Goal: Task Accomplishment & Management: Manage account settings

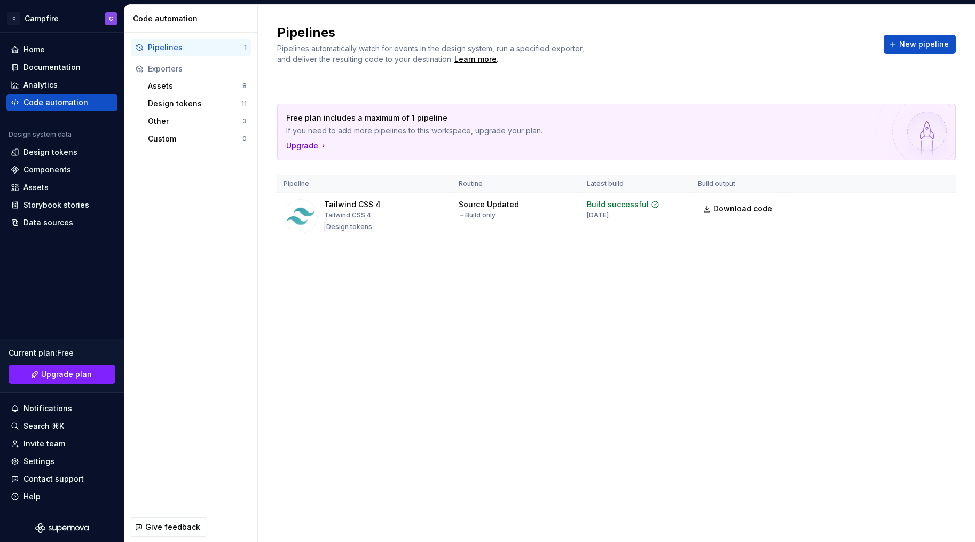
click at [561, 381] on div "Pipelines Pipelines automatically watch for events in the design system, run a …" at bounding box center [616, 273] width 717 height 537
click at [45, 154] on div "Design tokens" at bounding box center [50, 152] width 54 height 11
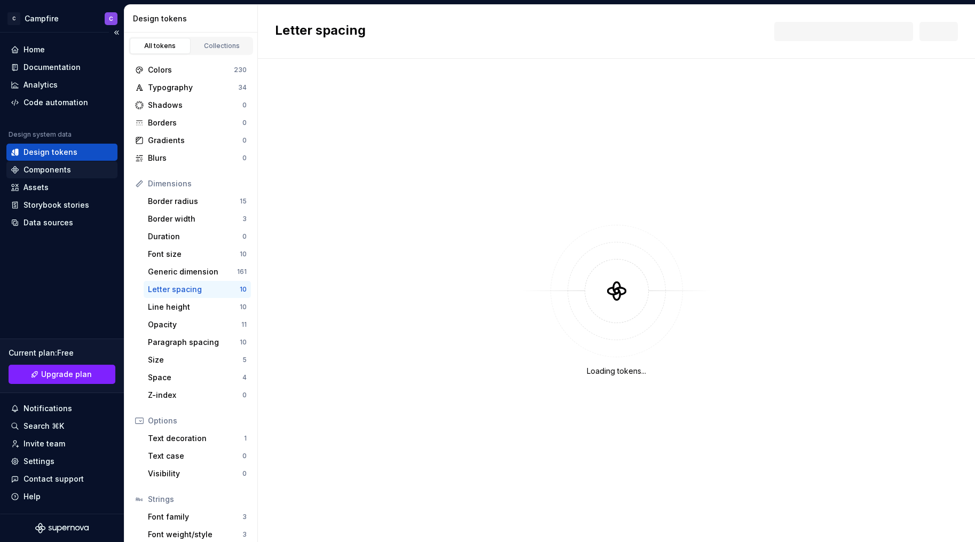
click at [45, 168] on div "Components" at bounding box center [47, 169] width 48 height 11
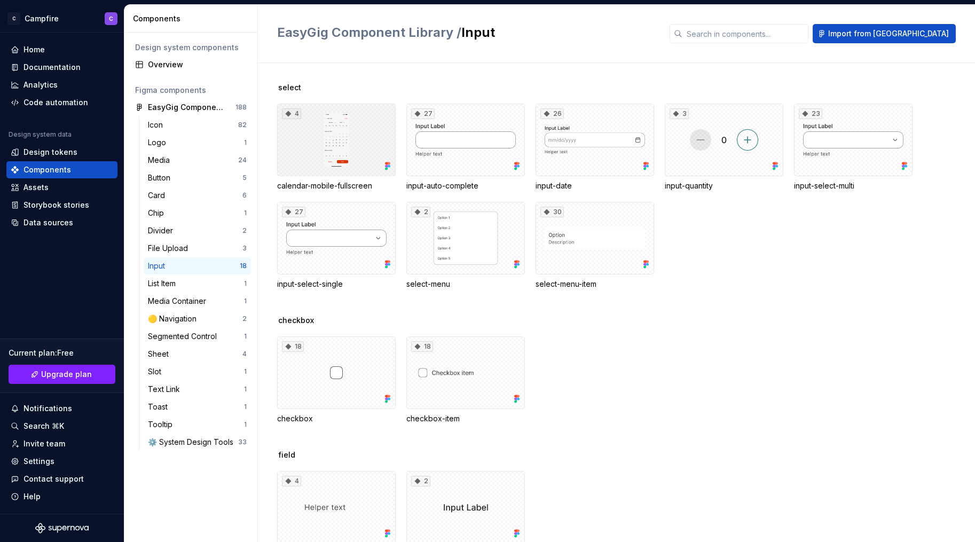
click at [368, 134] on div "4" at bounding box center [336, 140] width 119 height 73
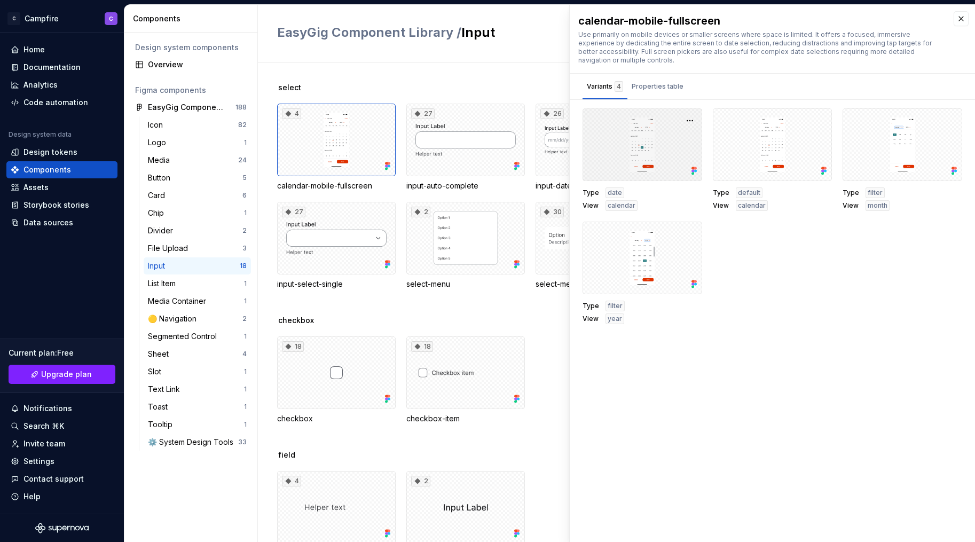
click at [660, 150] on div at bounding box center [643, 144] width 120 height 73
click at [751, 148] on div at bounding box center [773, 144] width 120 height 73
click at [822, 113] on button "button" at bounding box center [819, 120] width 15 height 15
click at [812, 96] on div "calendar-mobile-fullscreen Use primarily on mobile devices or smaller screens w…" at bounding box center [772, 273] width 405 height 537
click at [955, 20] on button "button" at bounding box center [961, 18] width 15 height 15
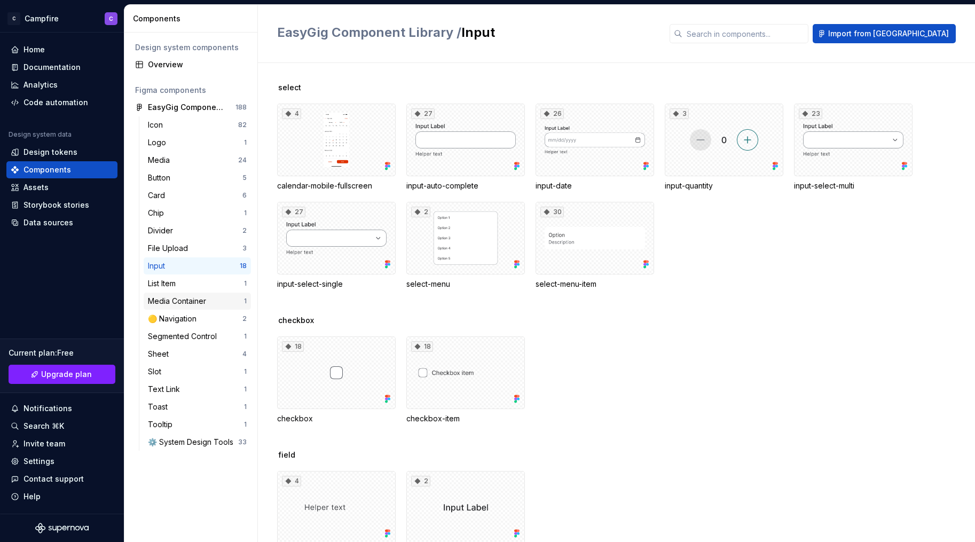
click at [187, 293] on div "Media Container 1" at bounding box center [197, 301] width 107 height 17
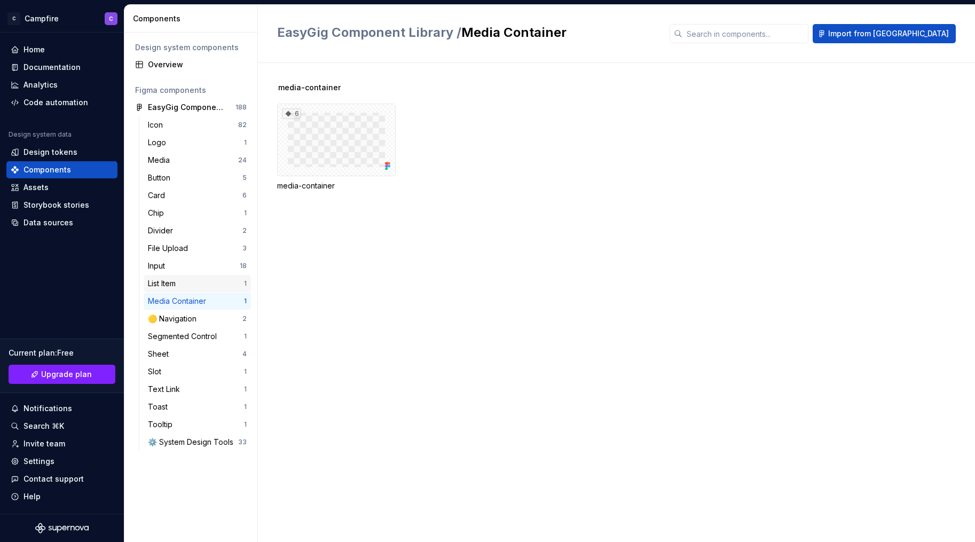
click at [180, 281] on div "List Item" at bounding box center [164, 283] width 32 height 11
click at [169, 111] on div "EasyGig Component Library" at bounding box center [188, 107] width 80 height 11
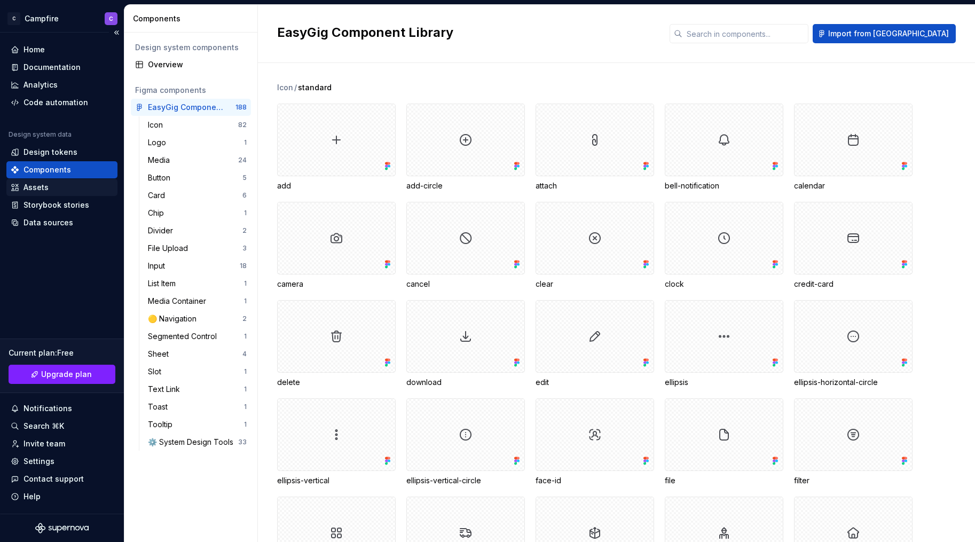
click at [41, 189] on div "Assets" at bounding box center [35, 187] width 25 height 11
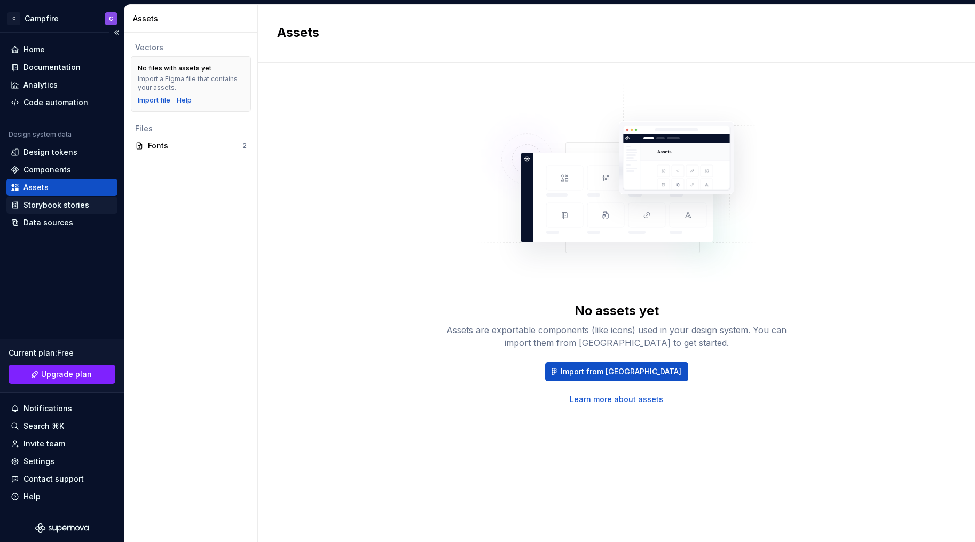
click at [41, 211] on div "Storybook stories" at bounding box center [61, 205] width 111 height 17
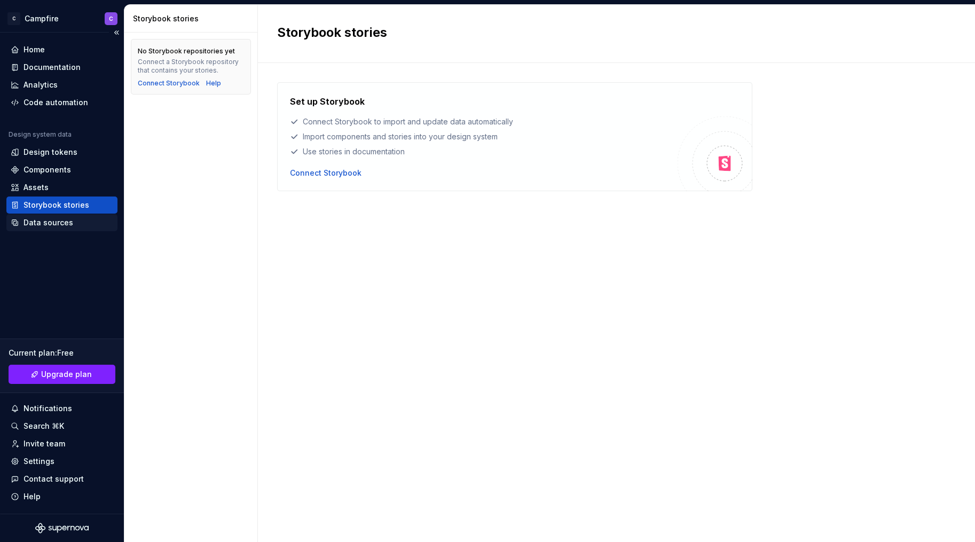
click at [38, 226] on div "Data sources" at bounding box center [48, 222] width 50 height 11
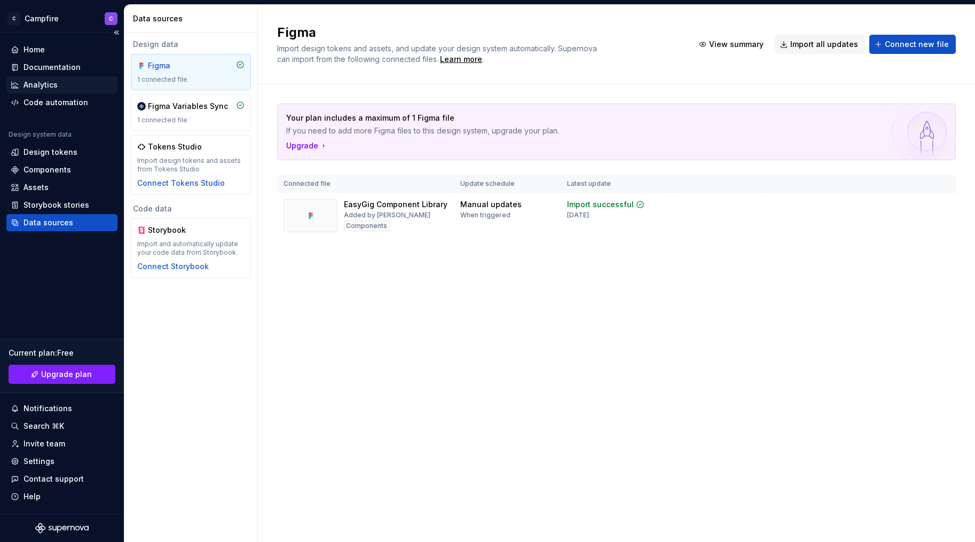
click at [33, 78] on div "Analytics" at bounding box center [61, 84] width 111 height 17
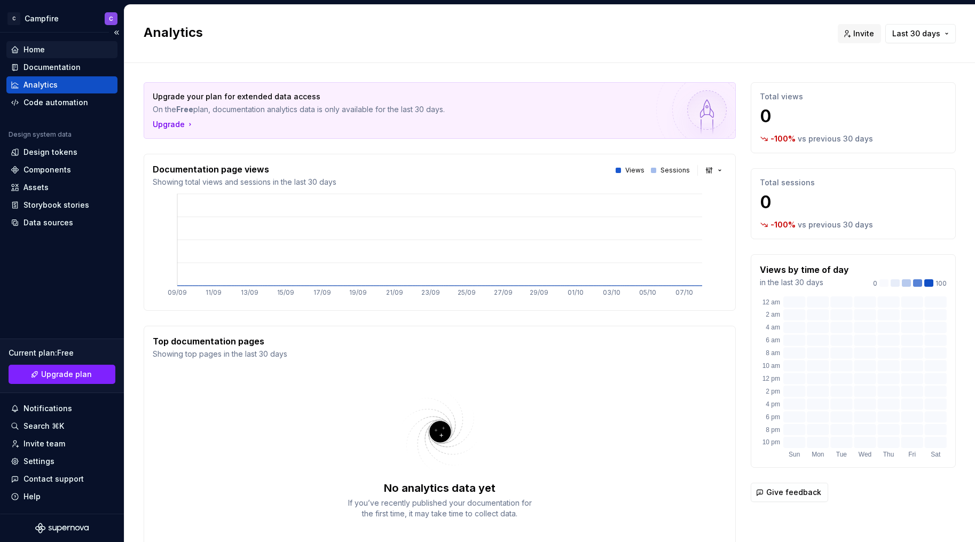
click at [33, 51] on div "Home" at bounding box center [33, 49] width 21 height 11
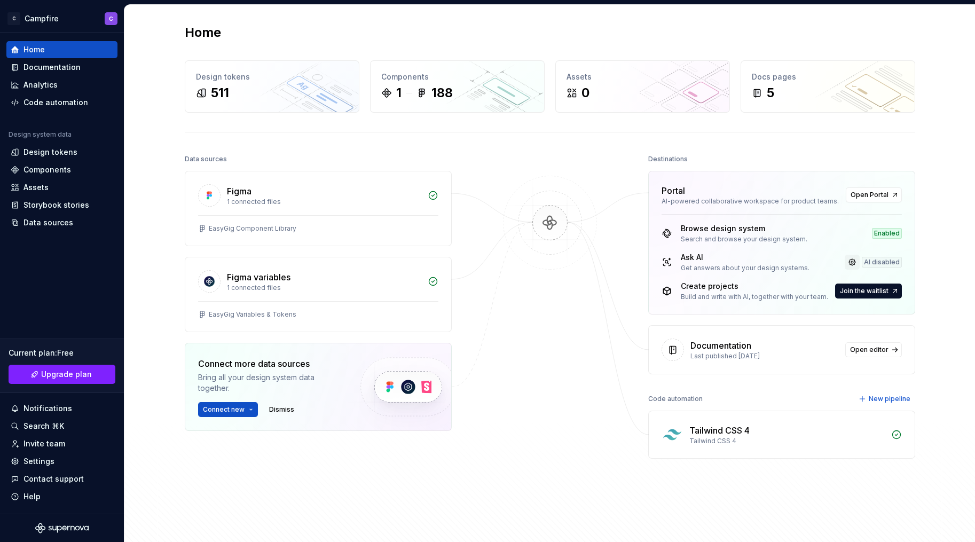
click at [856, 259] on link at bounding box center [852, 262] width 15 height 15
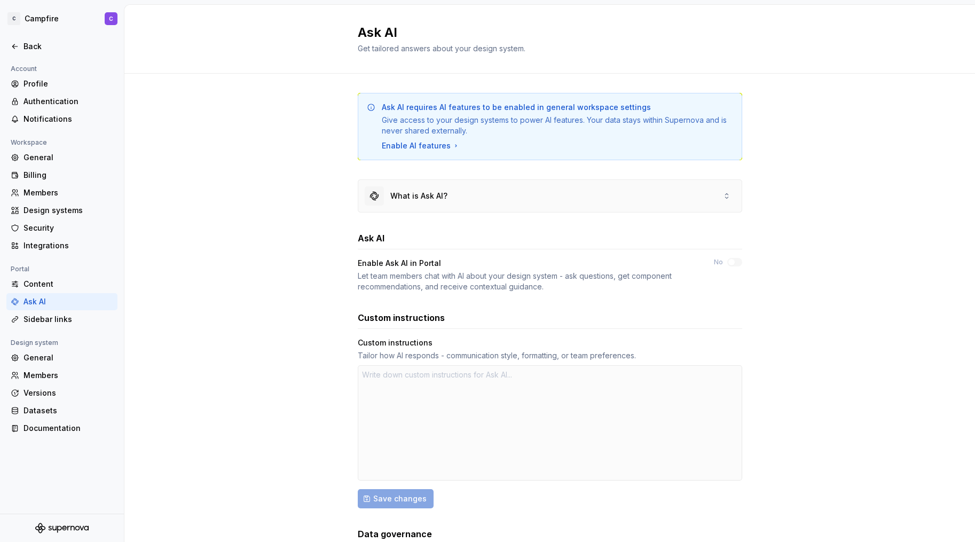
click at [634, 197] on div "What is Ask AI?" at bounding box center [549, 196] width 383 height 32
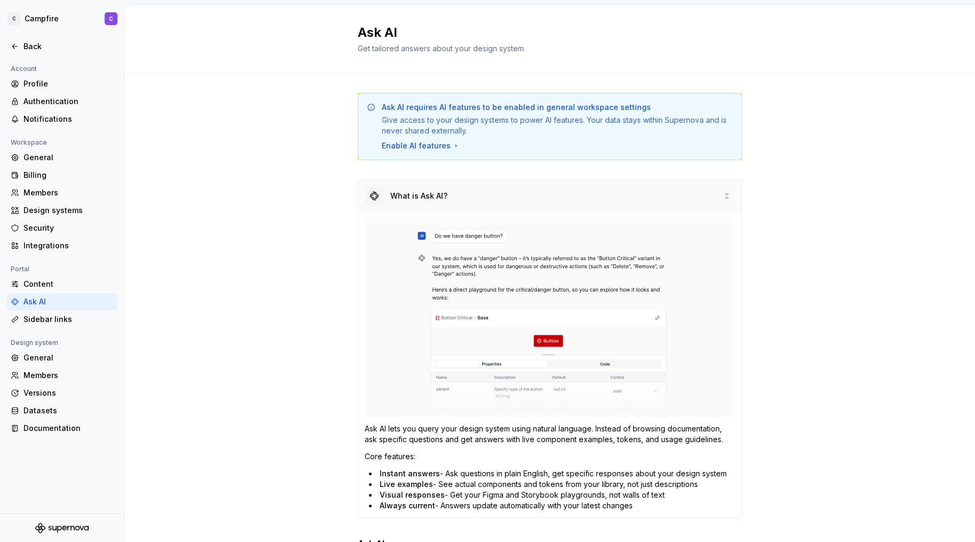
click at [634, 195] on div "What is Ask AI?" at bounding box center [549, 196] width 383 height 32
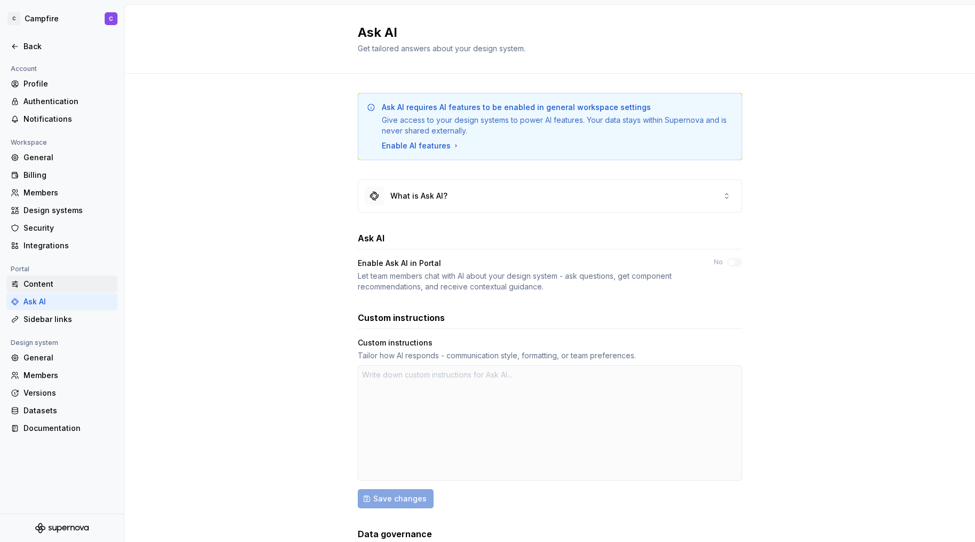
click at [43, 287] on div "Content" at bounding box center [68, 284] width 90 height 11
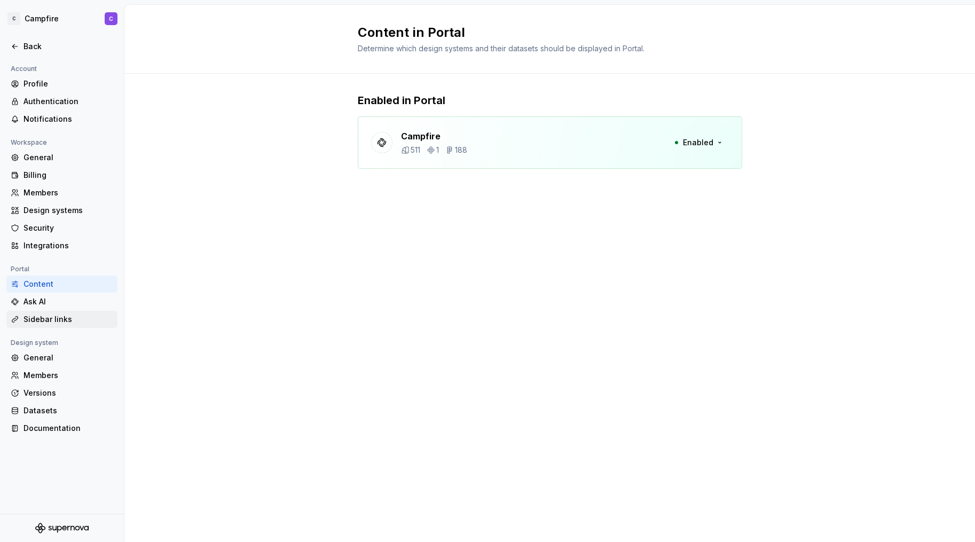
click at [46, 325] on div "Sidebar links" at bounding box center [61, 319] width 111 height 17
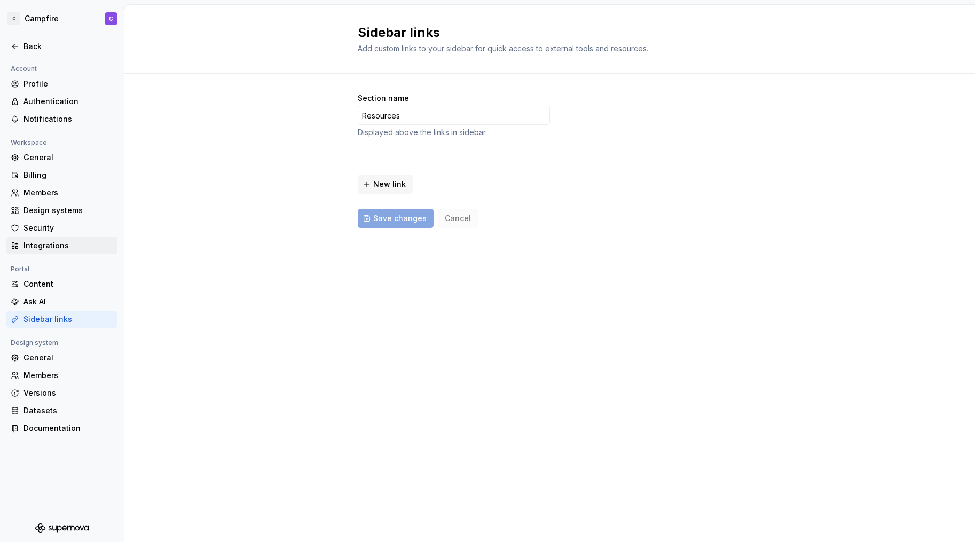
click at [39, 244] on div "Integrations" at bounding box center [68, 245] width 90 height 11
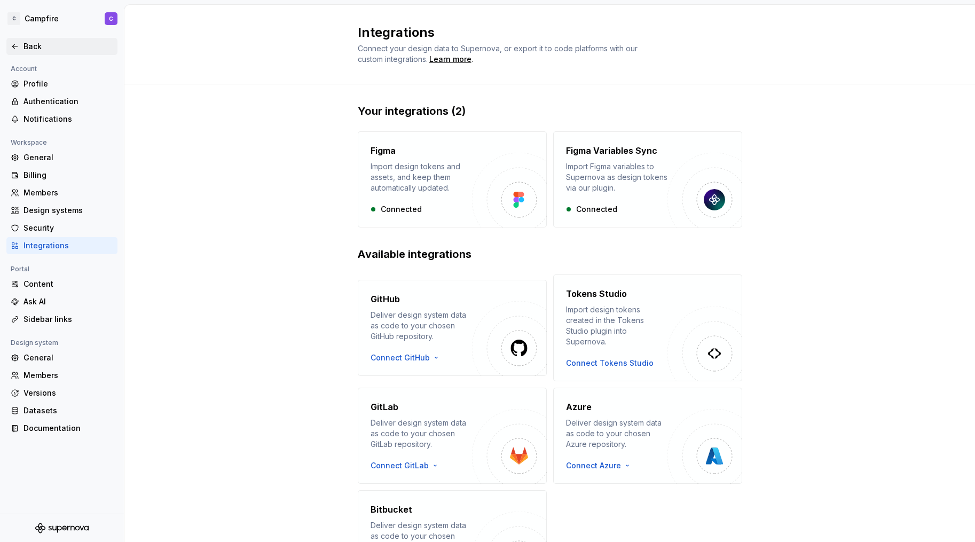
click at [33, 42] on div "Back" at bounding box center [68, 46] width 90 height 11
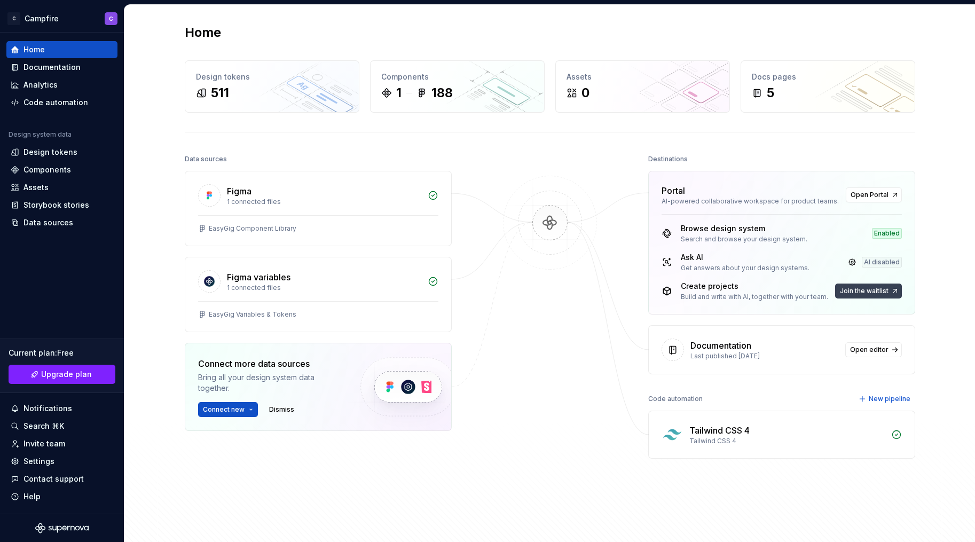
click at [845, 294] on span "Join the waitlist" at bounding box center [864, 291] width 49 height 9
click at [882, 290] on span "Join the waitlist" at bounding box center [864, 291] width 49 height 9
click at [68, 67] on div "Documentation" at bounding box center [51, 67] width 57 height 11
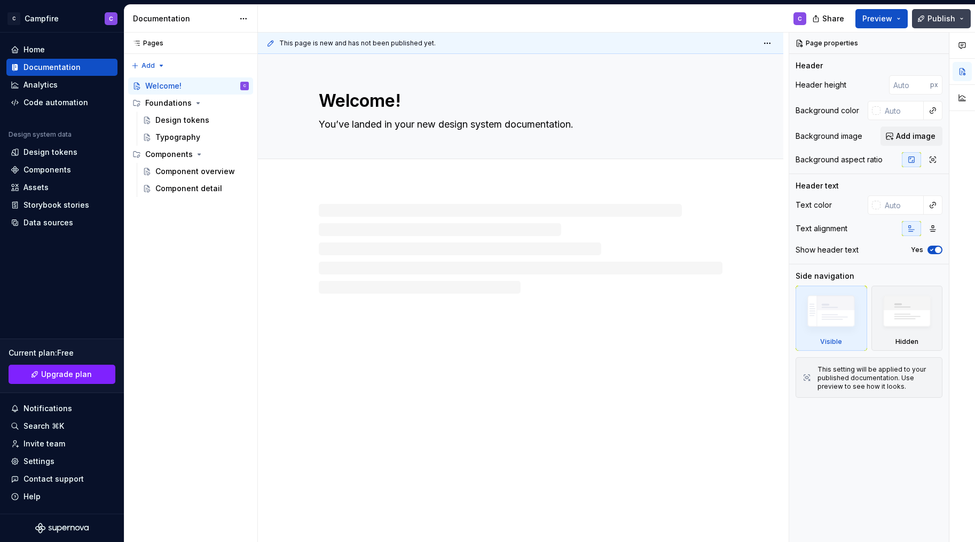
click at [940, 17] on span "Publish" at bounding box center [942, 18] width 28 height 11
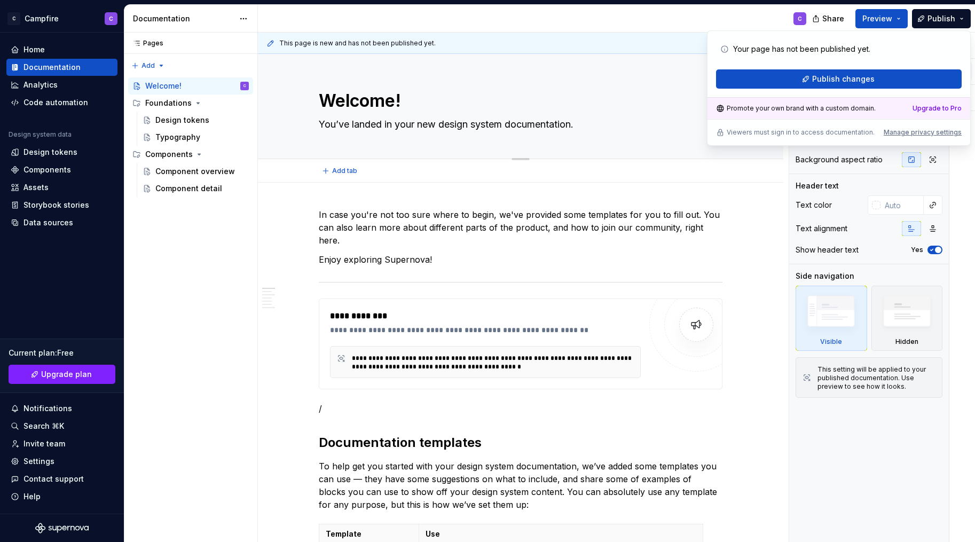
click at [567, 85] on div "Welcome! You’ve landed in your new design system documentation." at bounding box center [521, 106] width 404 height 105
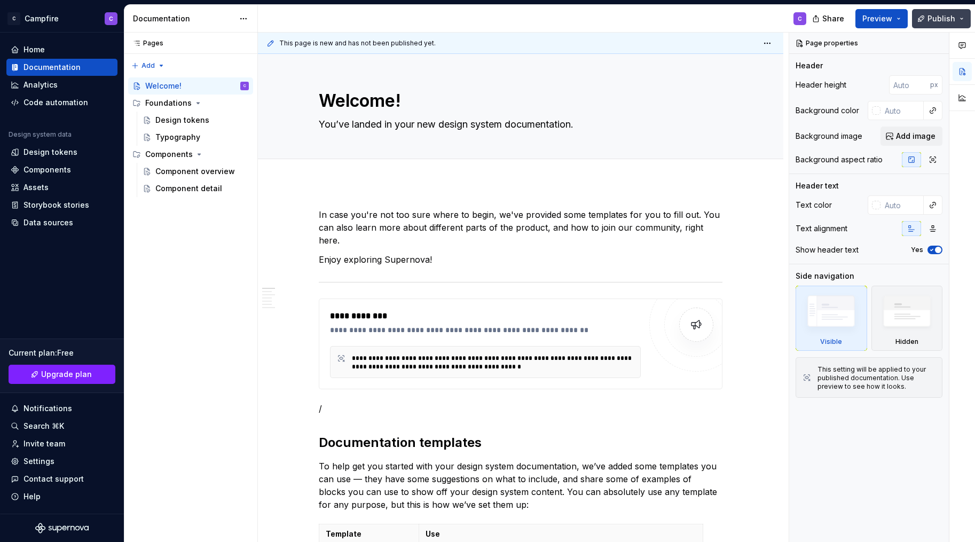
click at [936, 20] on span "Publish" at bounding box center [942, 18] width 28 height 11
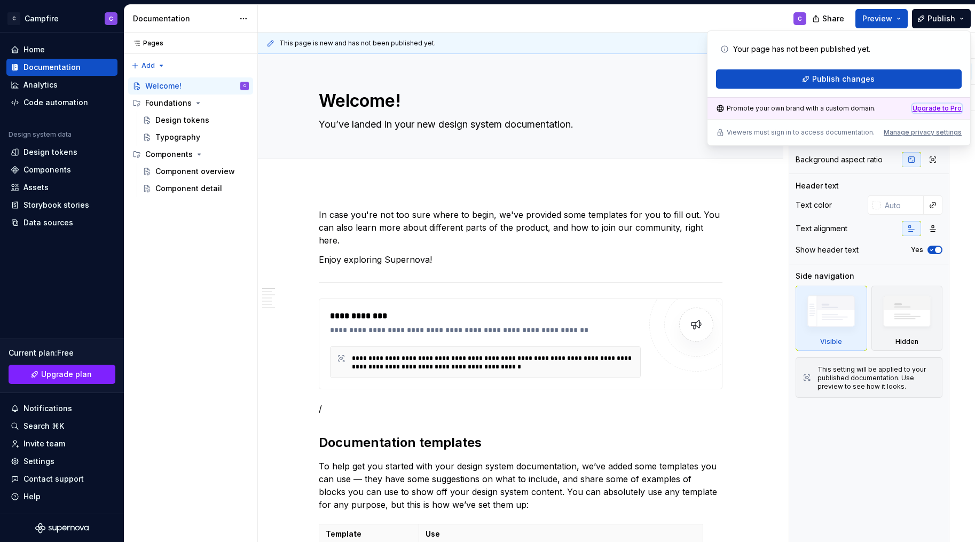
click at [931, 112] on div "Upgrade to Pro" at bounding box center [937, 108] width 49 height 9
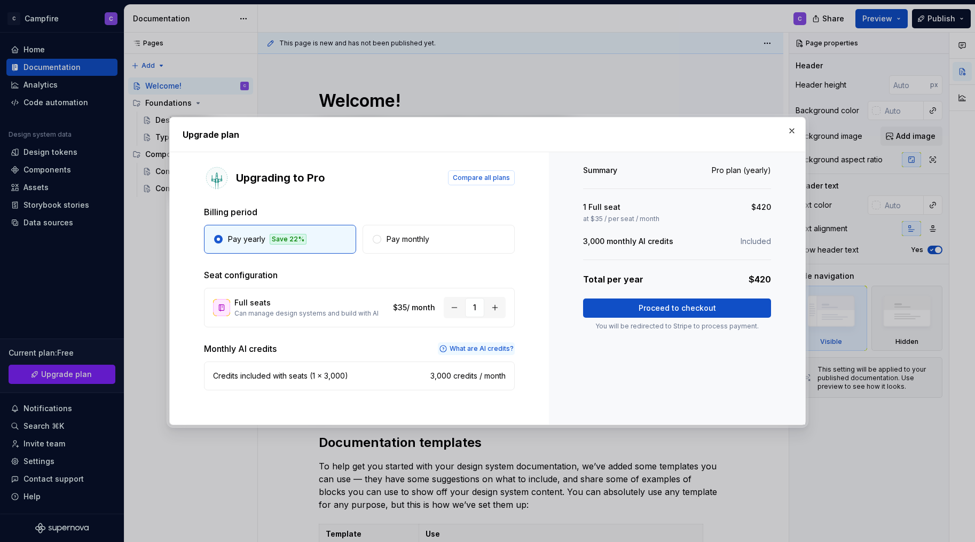
click at [491, 346] on p "What are AI credits?" at bounding box center [482, 348] width 64 height 9
click at [499, 310] on button "button" at bounding box center [494, 307] width 19 height 19
click at [469, 176] on span "Compare all plans" at bounding box center [481, 178] width 57 height 9
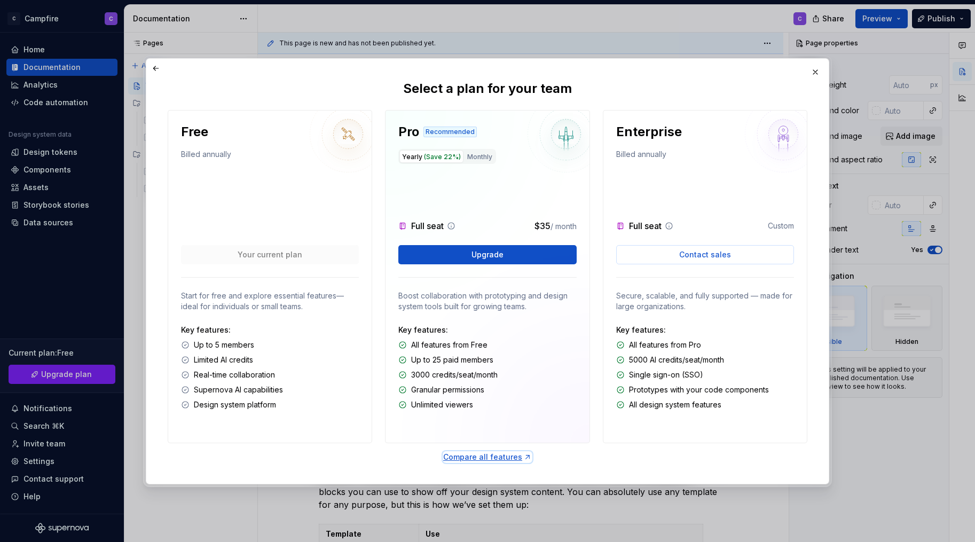
click at [487, 454] on div "Compare all features" at bounding box center [487, 457] width 89 height 11
click at [813, 72] on button "button" at bounding box center [815, 72] width 15 height 15
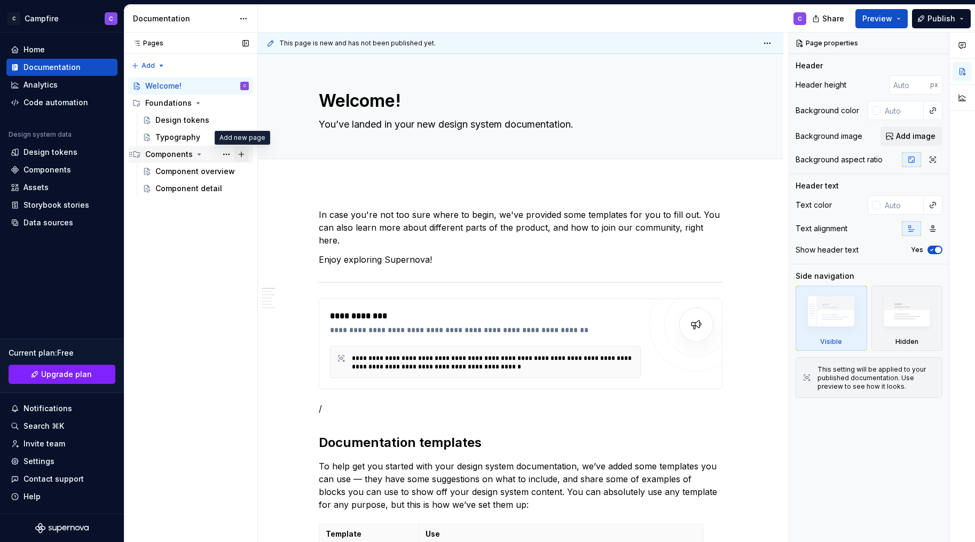
click at [241, 151] on button "Page tree" at bounding box center [241, 154] width 15 height 15
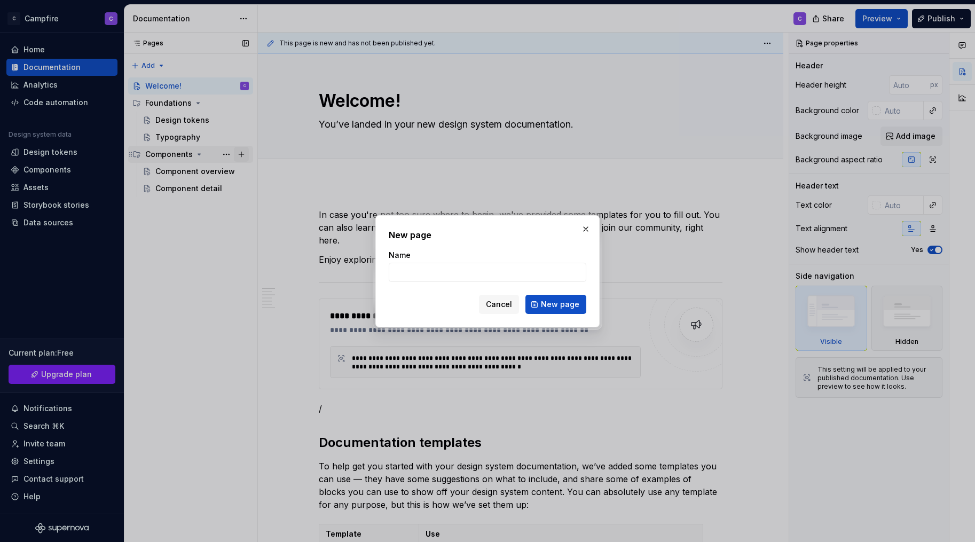
type textarea "*"
type input "test"
click at [583, 311] on button "New page" at bounding box center [556, 304] width 61 height 19
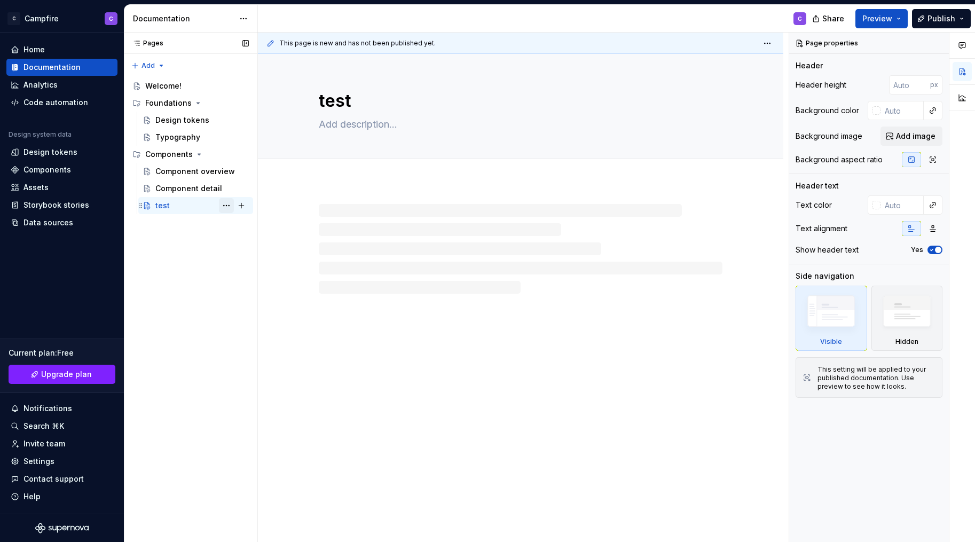
click at [221, 206] on button "Page tree" at bounding box center [226, 205] width 15 height 15
type textarea "*"
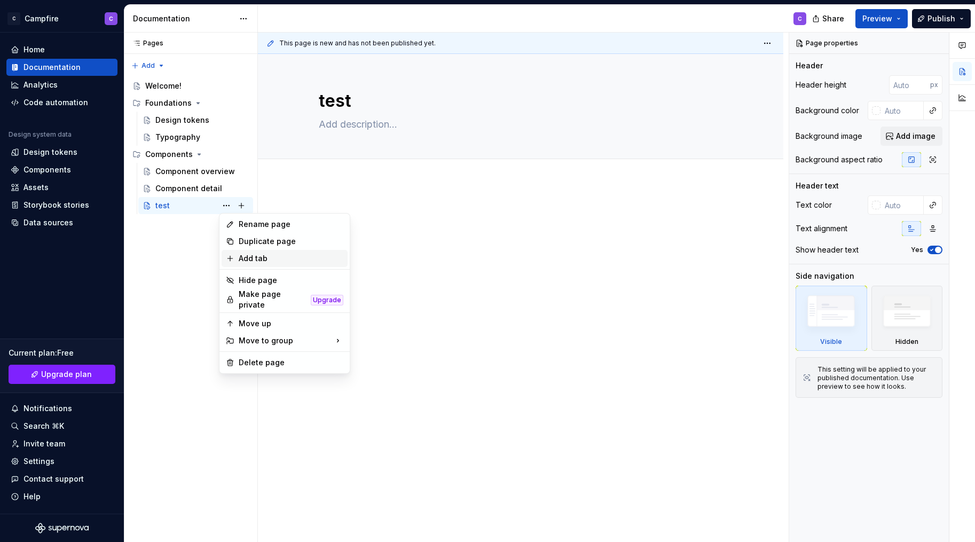
click at [258, 256] on div "Add tab" at bounding box center [291, 258] width 105 height 11
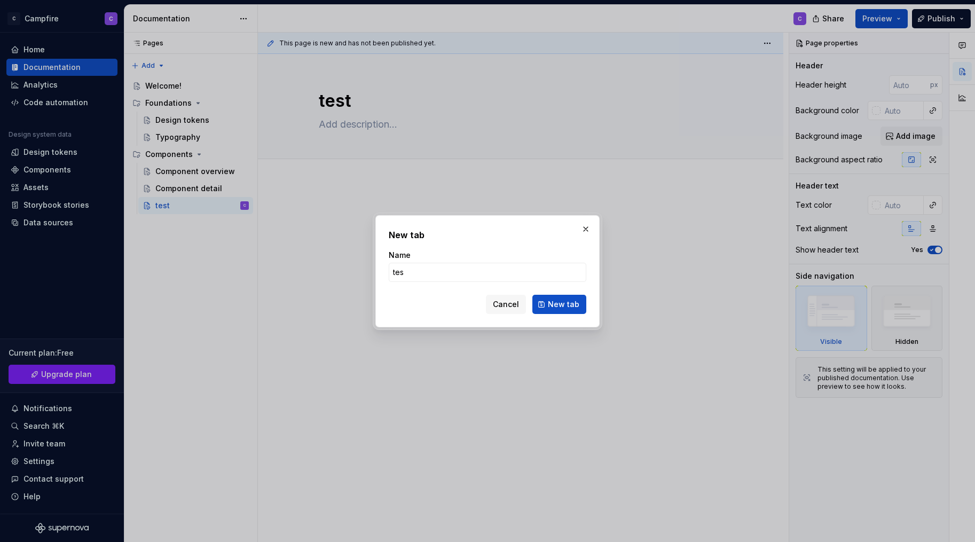
type input "test"
click at [570, 310] on button "New tab" at bounding box center [559, 304] width 54 height 19
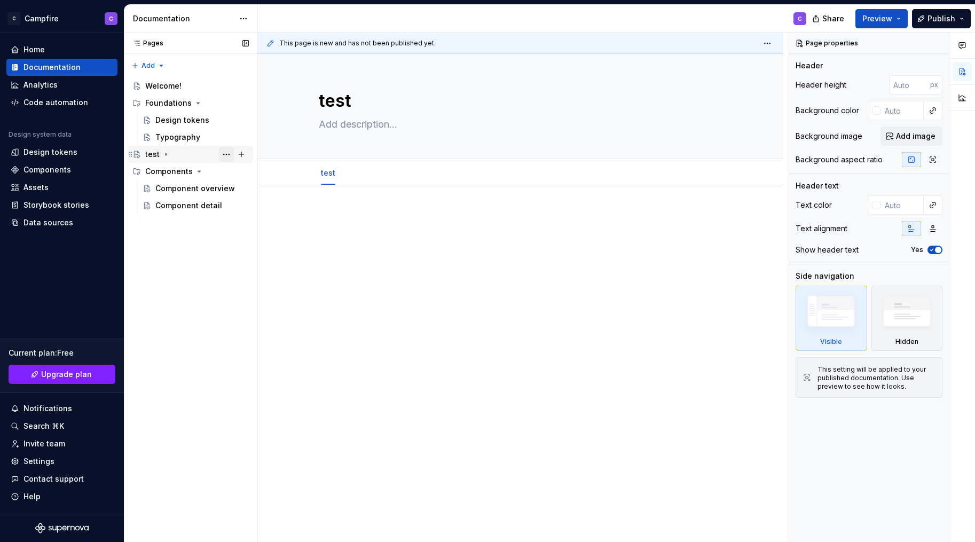
click at [225, 152] on button "Page tree" at bounding box center [226, 154] width 15 height 15
type textarea "*"
click at [142, 64] on div "Pages Pages Add Accessibility guide for tree Page tree. Navigate the tree with …" at bounding box center [191, 288] width 134 height 510
click at [148, 64] on div "Pages Pages Add Accessibility guide for tree Page tree. Navigate the tree with …" at bounding box center [191, 288] width 134 height 510
click at [160, 100] on div "New group" at bounding box center [182, 103] width 69 height 11
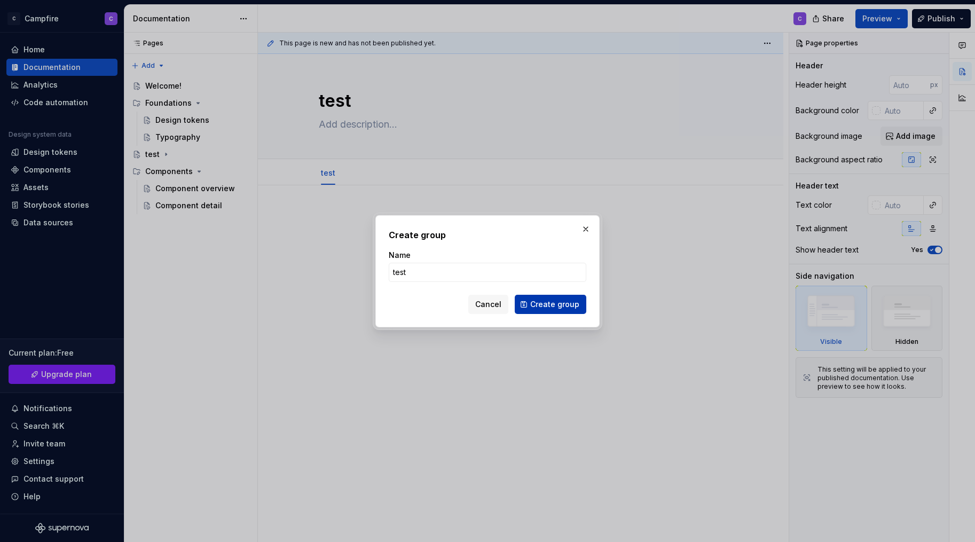
type input "test"
click at [560, 310] on button "Create group" at bounding box center [551, 304] width 72 height 19
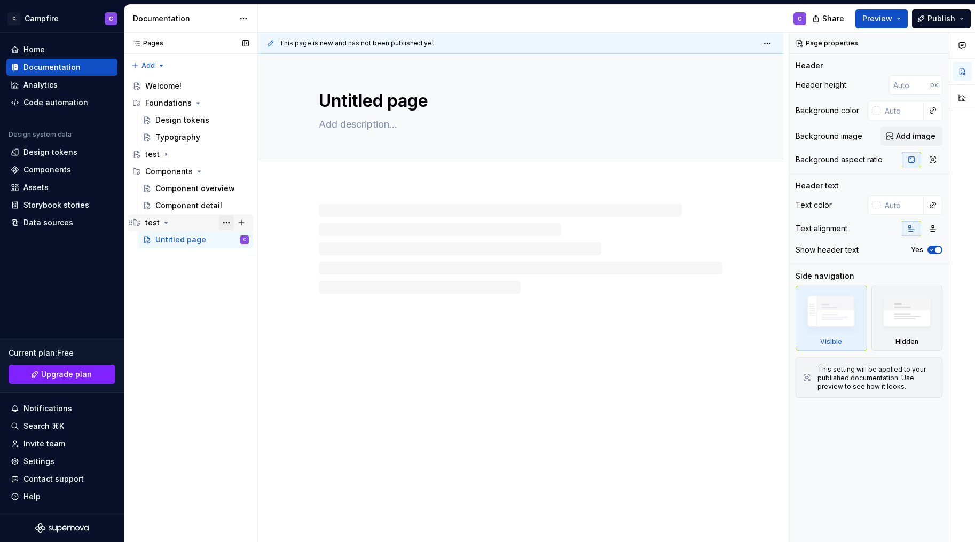
click at [229, 221] on button "Page tree" at bounding box center [226, 222] width 15 height 15
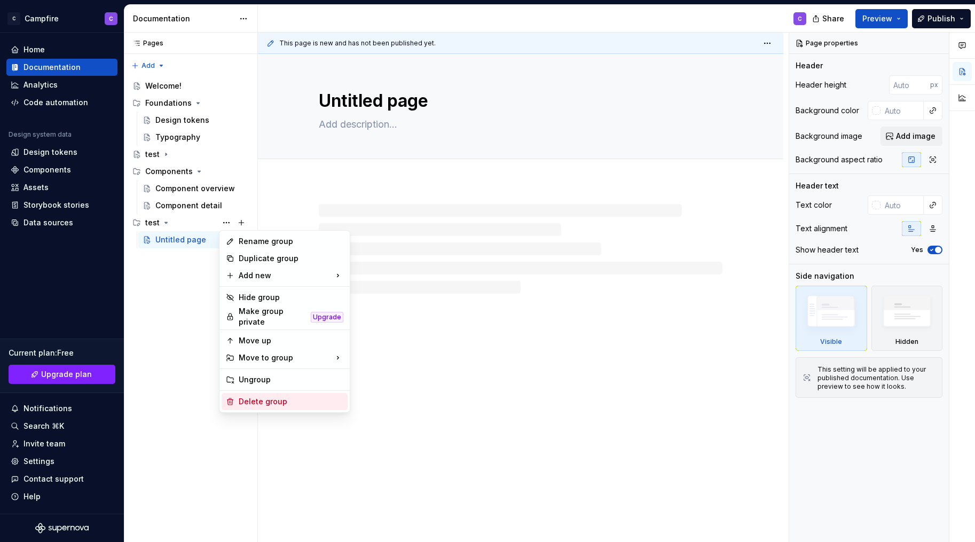
click at [252, 398] on div "Delete group" at bounding box center [291, 401] width 105 height 11
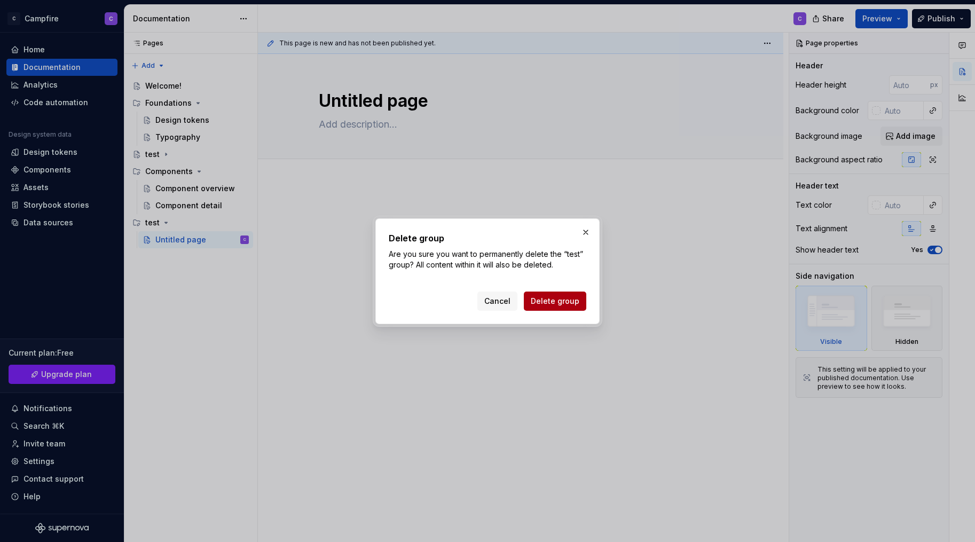
click at [553, 304] on span "Delete group" at bounding box center [555, 301] width 49 height 11
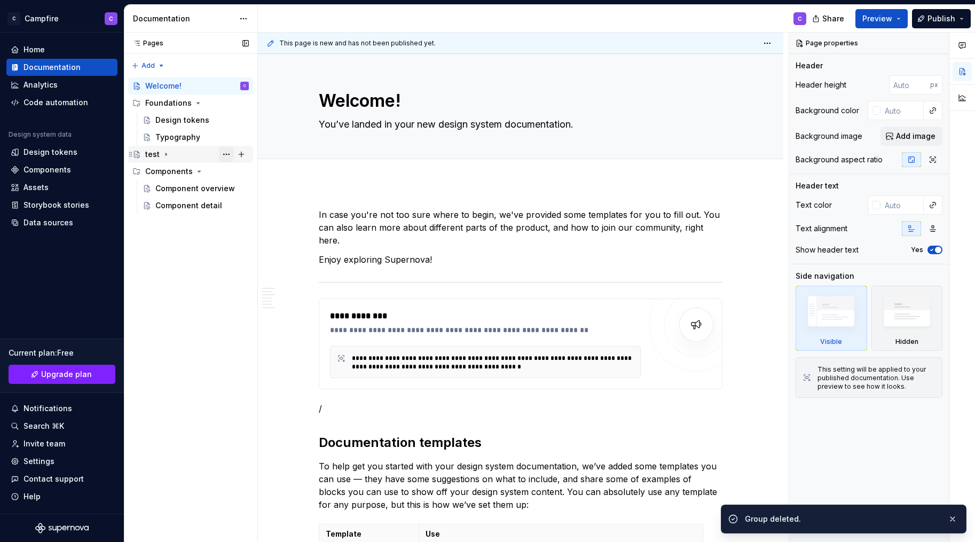
click at [225, 151] on button "Page tree" at bounding box center [226, 154] width 15 height 15
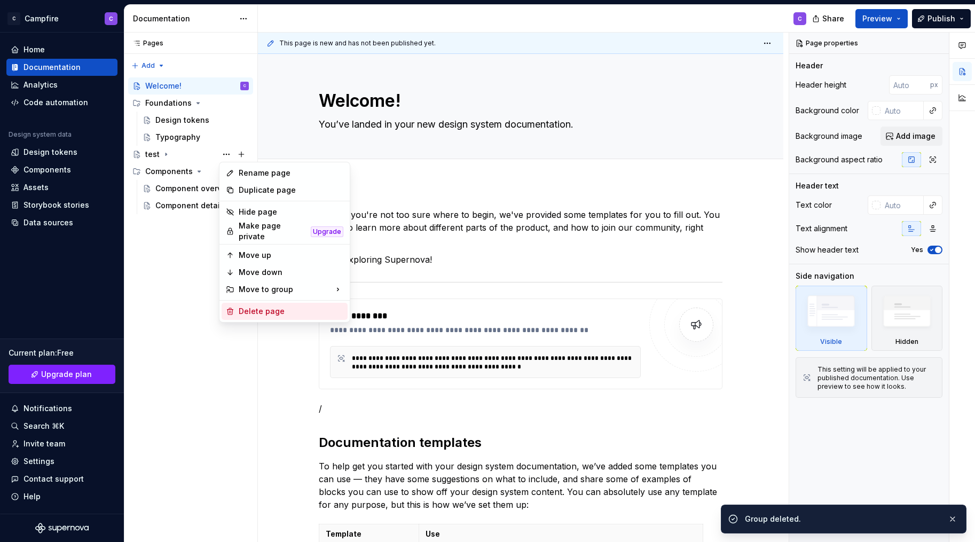
click at [284, 308] on div "Delete page" at bounding box center [291, 311] width 105 height 11
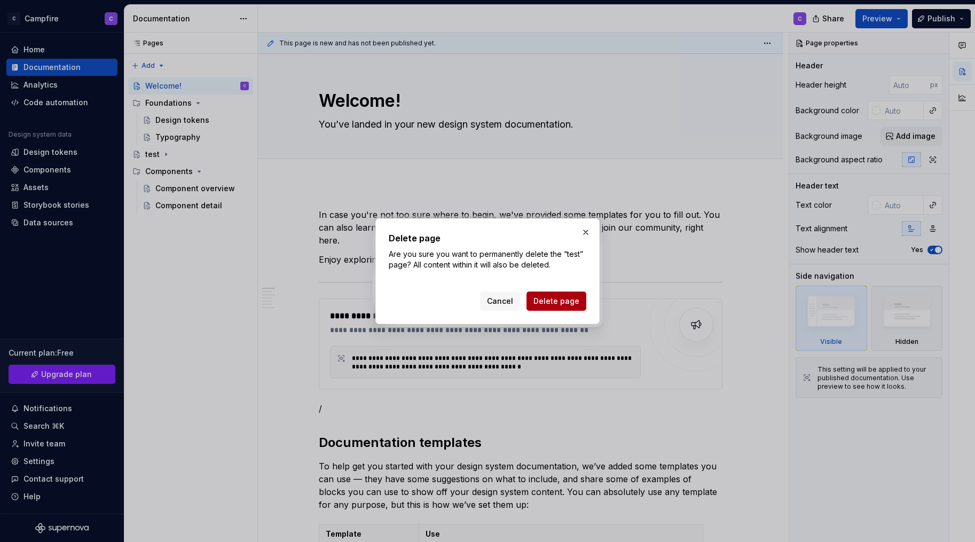
click at [573, 304] on span "Delete page" at bounding box center [557, 301] width 46 height 11
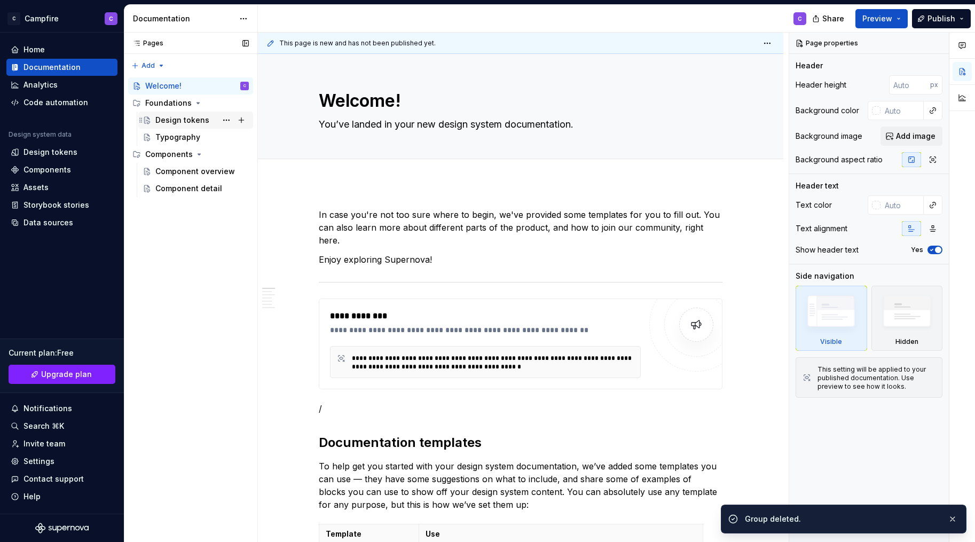
click at [190, 123] on div "Design tokens" at bounding box center [182, 120] width 54 height 11
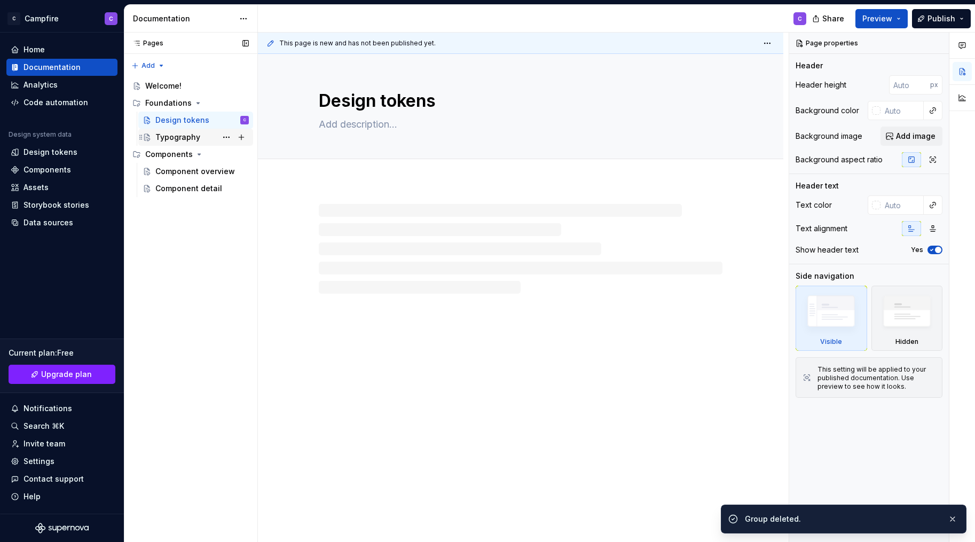
click at [176, 137] on div "Typography" at bounding box center [177, 137] width 45 height 11
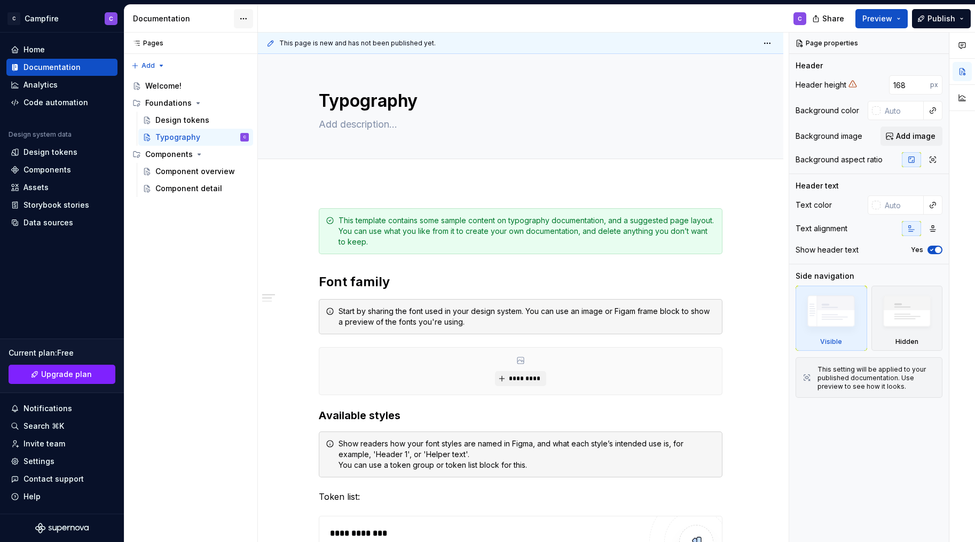
click at [243, 20] on html "C Campfire C Home Documentation Analytics Code automation Design system data De…" at bounding box center [487, 271] width 975 height 542
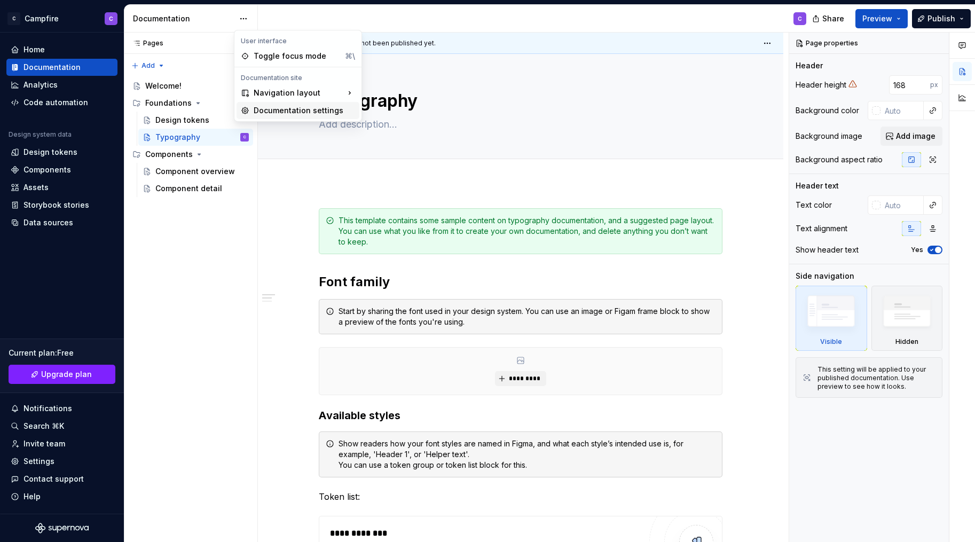
click at [300, 112] on div "Documentation settings" at bounding box center [304, 110] width 101 height 11
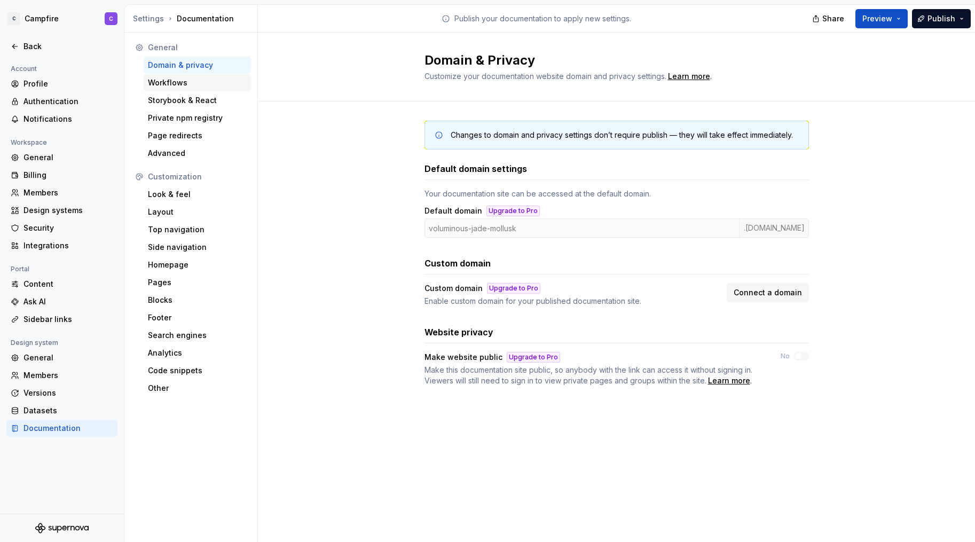
click at [168, 83] on div "Workflows" at bounding box center [197, 82] width 99 height 11
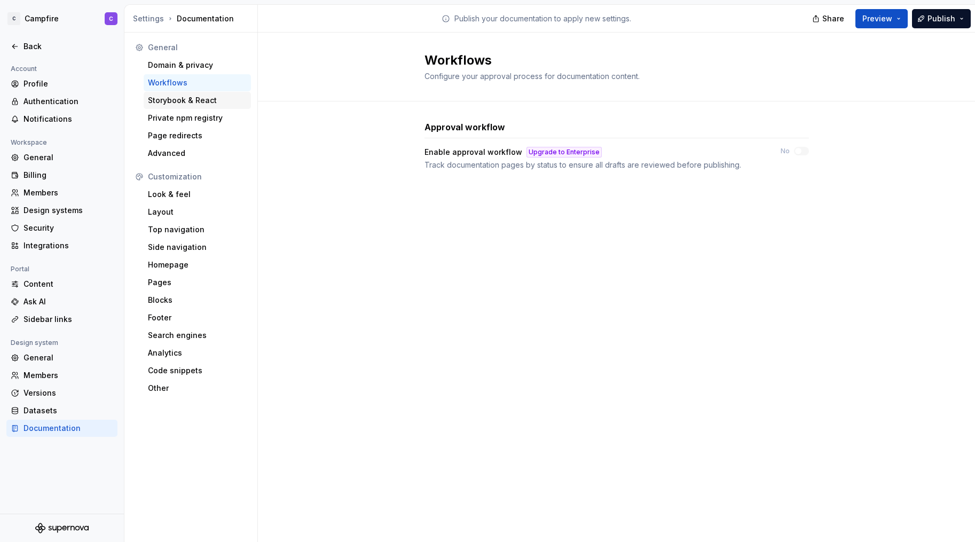
click at [168, 98] on div "Storybook & React" at bounding box center [197, 100] width 99 height 11
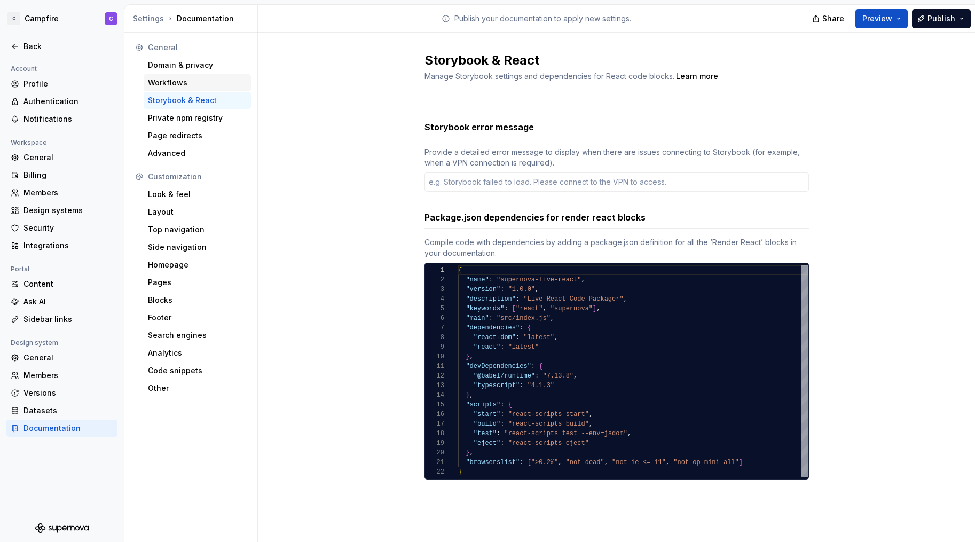
click at [166, 74] on div "Workflows" at bounding box center [197, 82] width 107 height 17
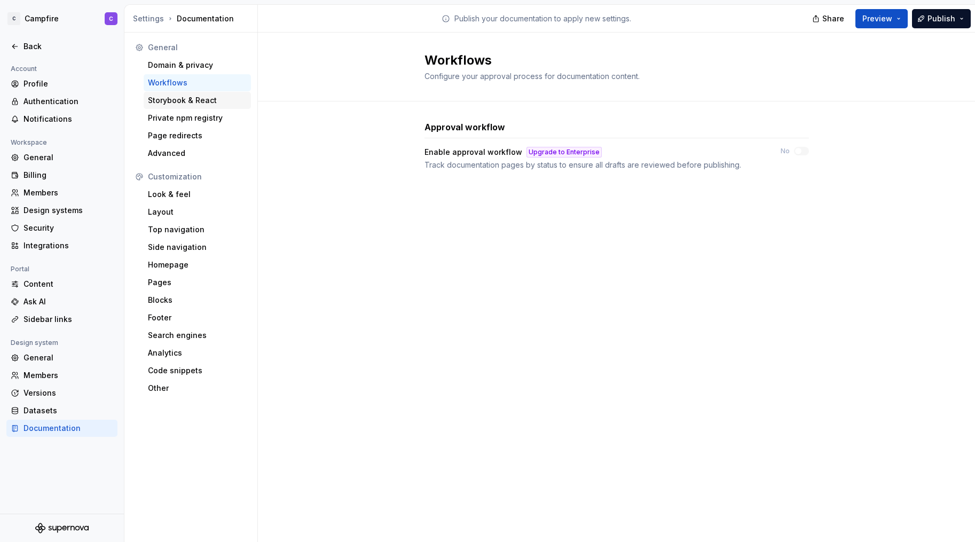
click at [162, 102] on div "Storybook & React" at bounding box center [197, 100] width 99 height 11
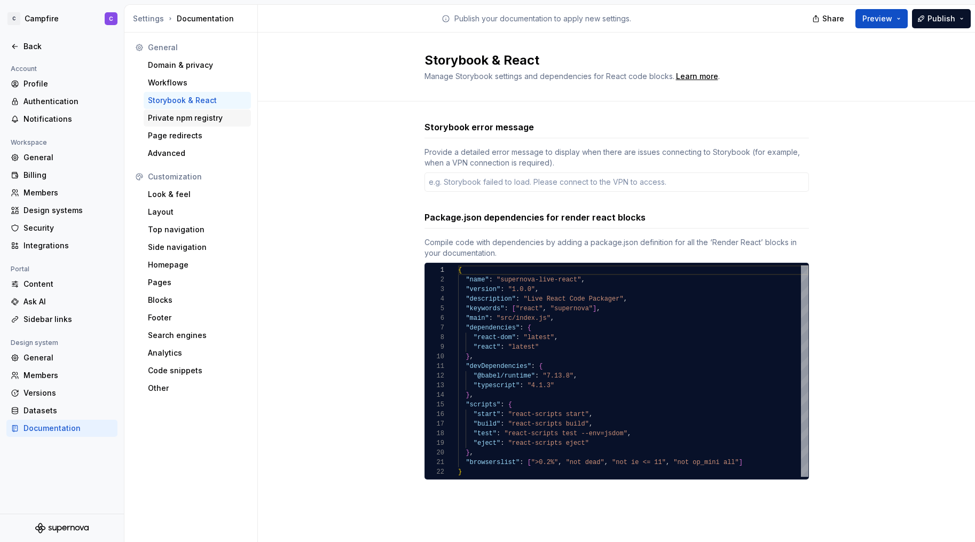
click at [164, 117] on div "Private npm registry" at bounding box center [197, 118] width 99 height 11
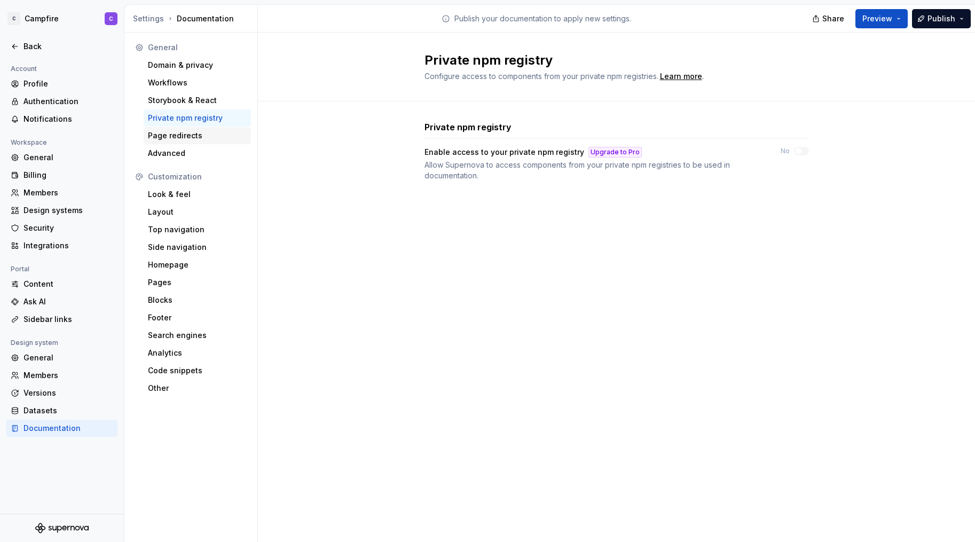
click at [160, 140] on div "Page redirects" at bounding box center [197, 135] width 99 height 11
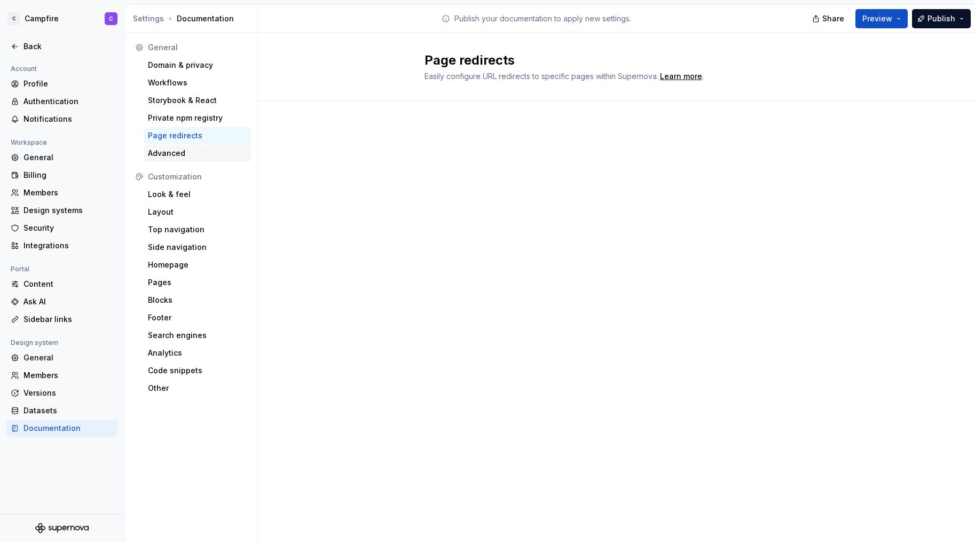
click at [154, 158] on div "Advanced" at bounding box center [197, 153] width 99 height 11
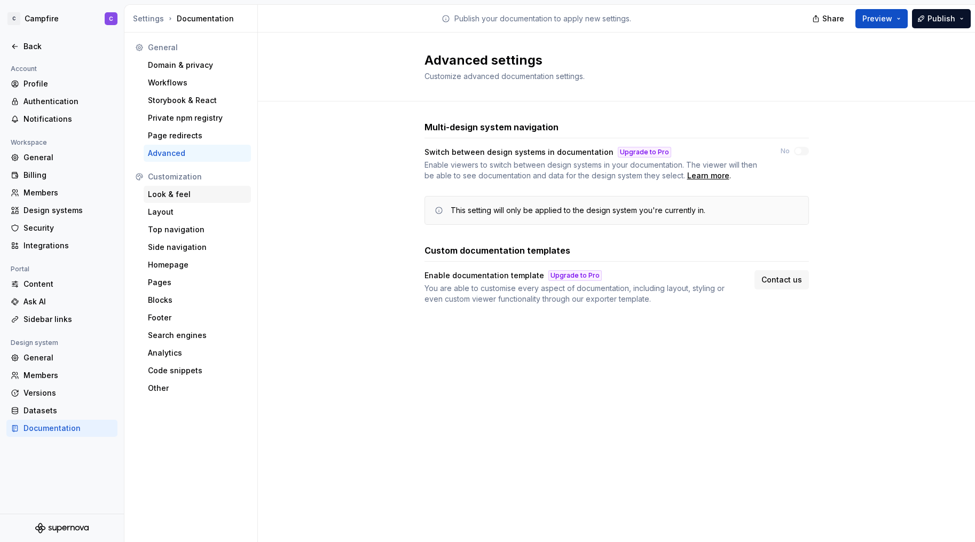
click at [178, 200] on div "Look & feel" at bounding box center [197, 194] width 107 height 17
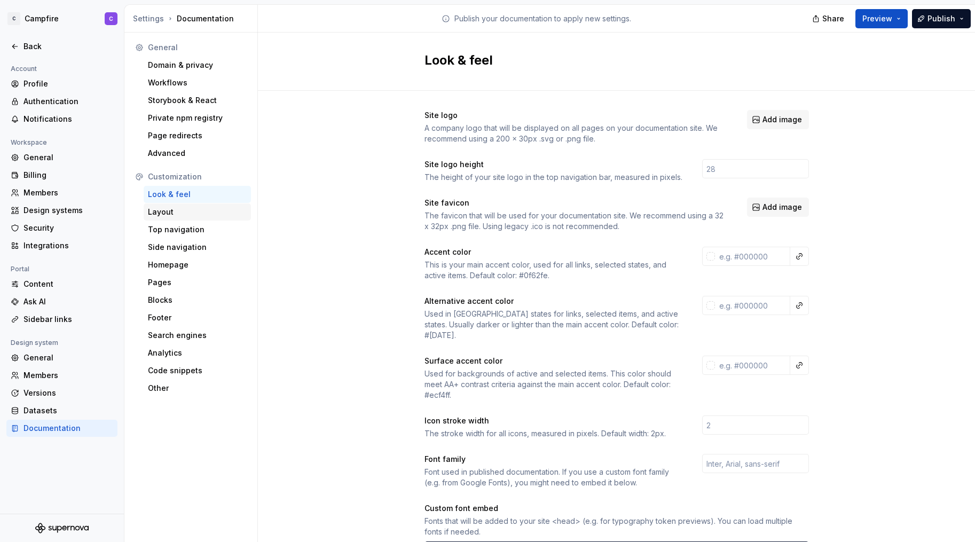
click at [161, 213] on div "Layout" at bounding box center [197, 212] width 99 height 11
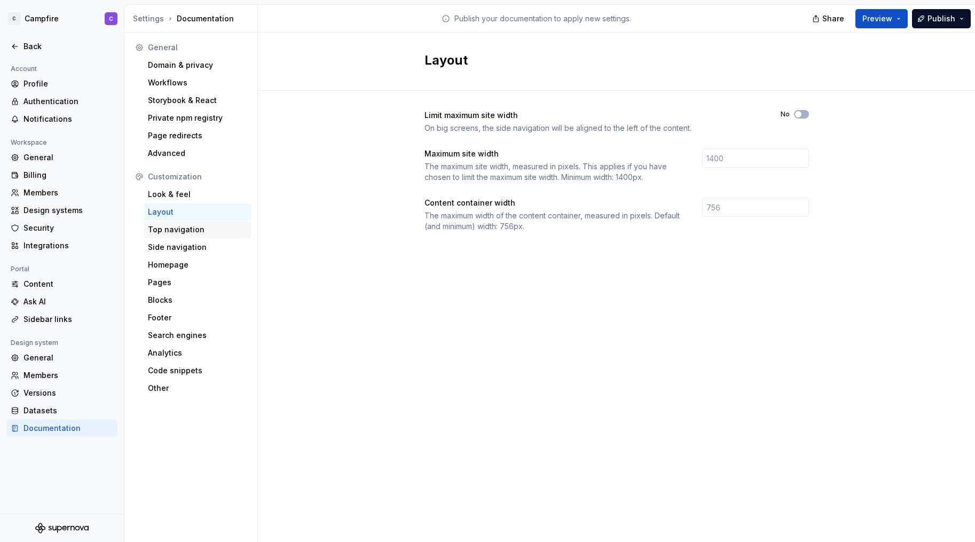
click at [164, 226] on div "Top navigation" at bounding box center [197, 229] width 99 height 11
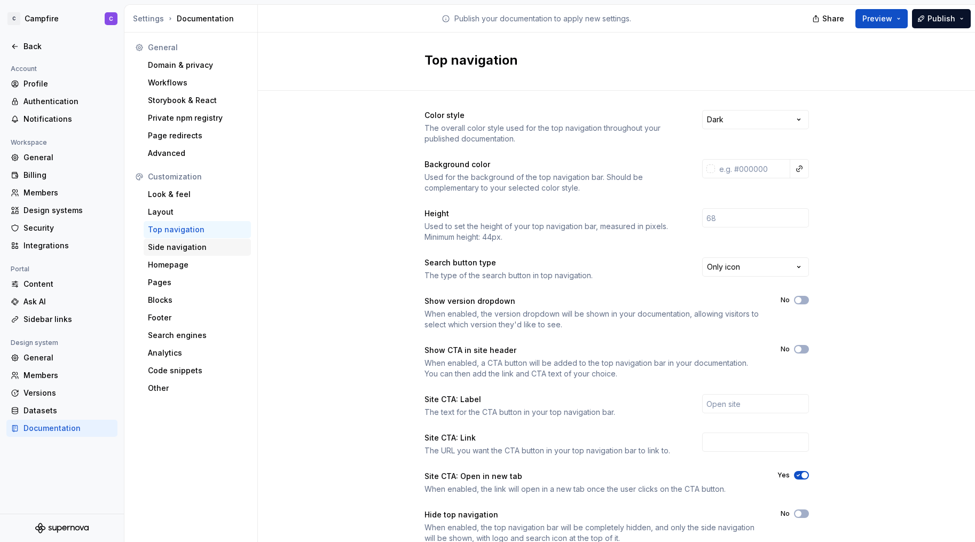
click at [164, 246] on div "Side navigation" at bounding box center [197, 247] width 99 height 11
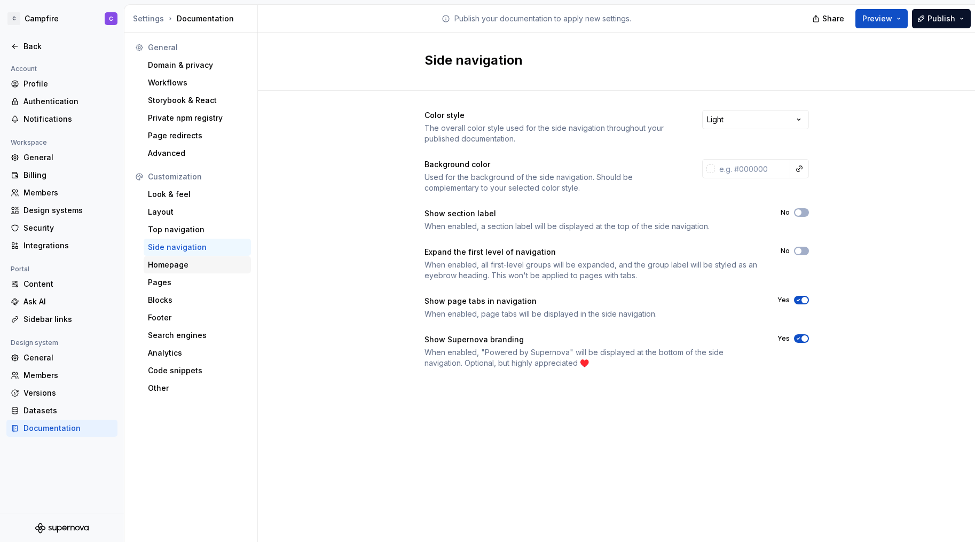
click at [161, 266] on div "Homepage" at bounding box center [197, 265] width 99 height 11
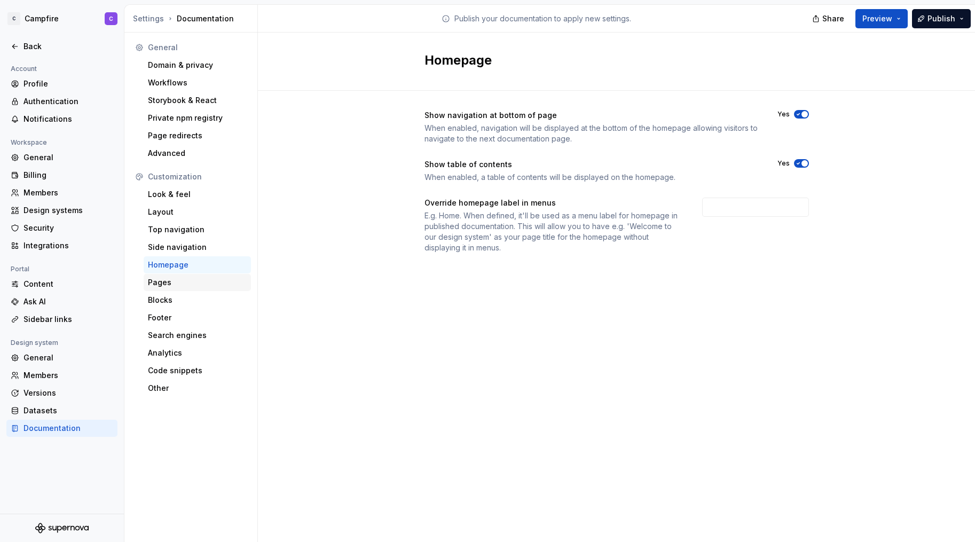
click at [159, 284] on div "Pages" at bounding box center [197, 282] width 99 height 11
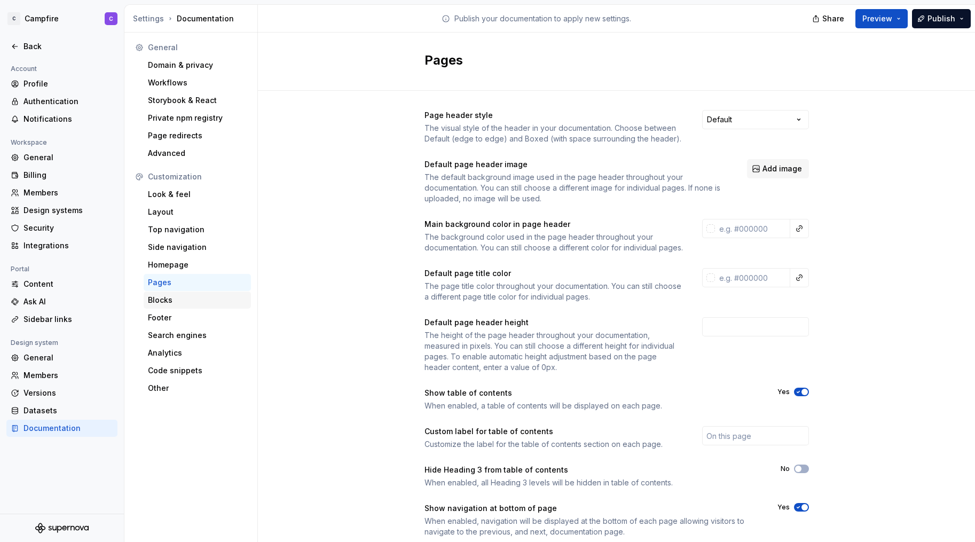
click at [161, 307] on div "Blocks" at bounding box center [197, 300] width 107 height 17
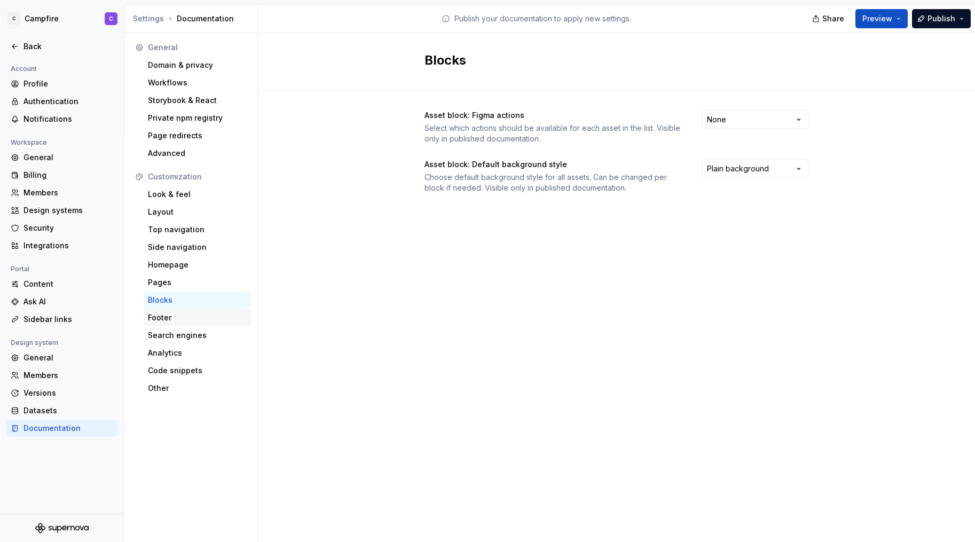
click at [159, 317] on div "Footer" at bounding box center [197, 317] width 99 height 11
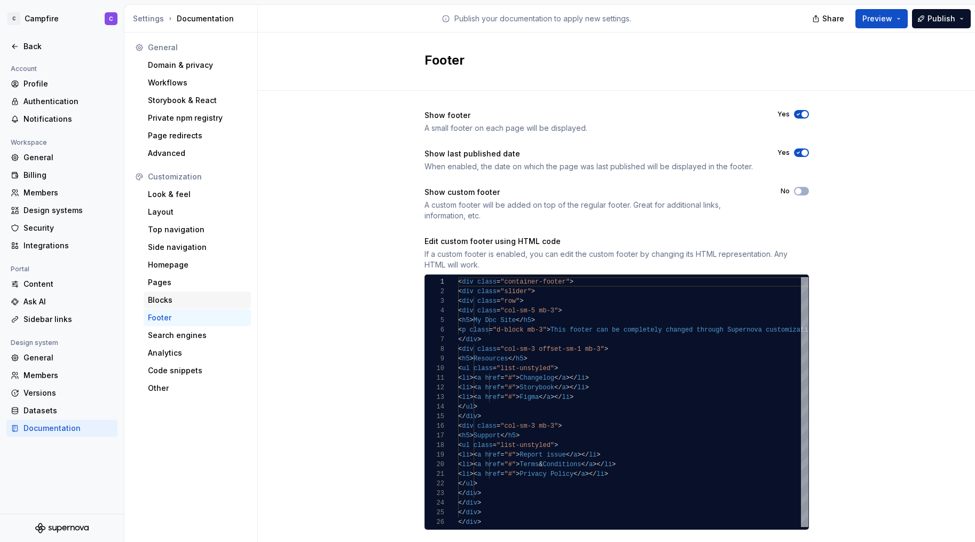
click at [154, 300] on div "Blocks" at bounding box center [197, 300] width 99 height 11
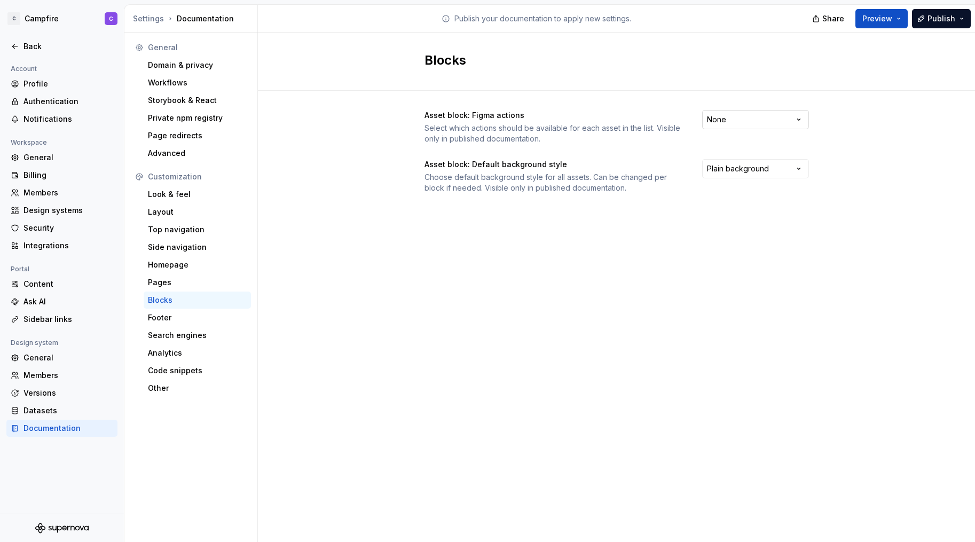
click at [747, 120] on html "C Campfire C Back Account Profile Authentication Notifications Workspace Genera…" at bounding box center [487, 271] width 975 height 542
click at [696, 91] on html "C Campfire C Back Account Profile Authentication Notifications Workspace Genera…" at bounding box center [487, 271] width 975 height 542
click at [173, 383] on div "Other" at bounding box center [197, 388] width 99 height 11
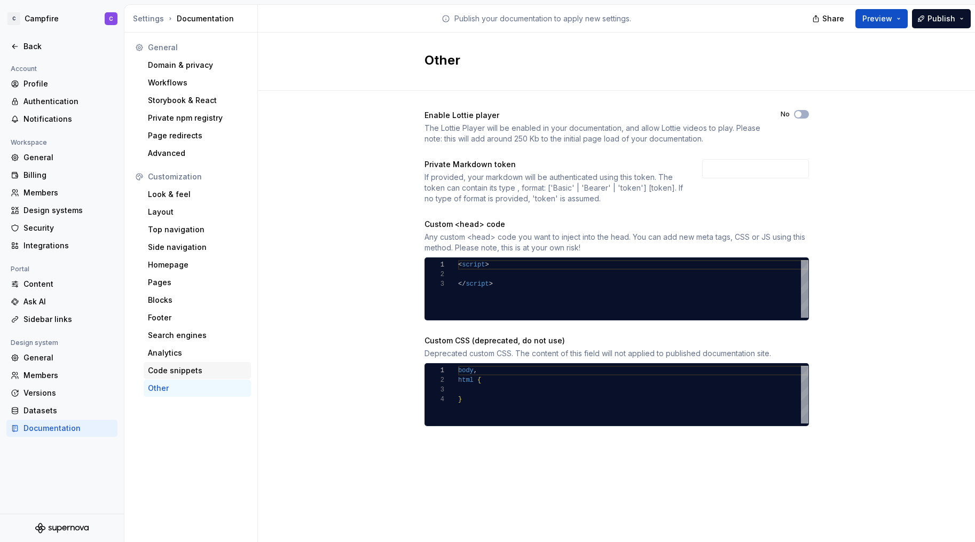
click at [171, 372] on div "Code snippets" at bounding box center [197, 370] width 99 height 11
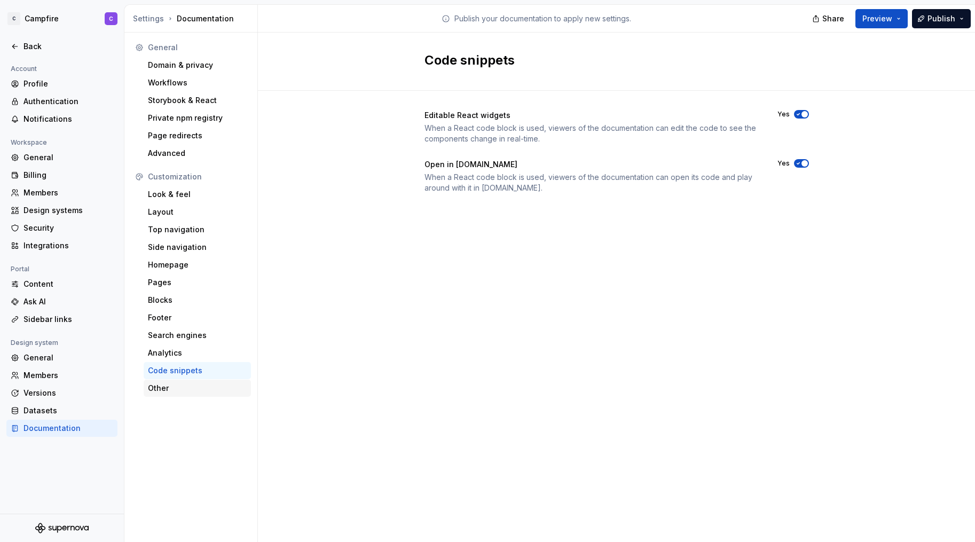
click at [171, 386] on div "Other" at bounding box center [197, 388] width 99 height 11
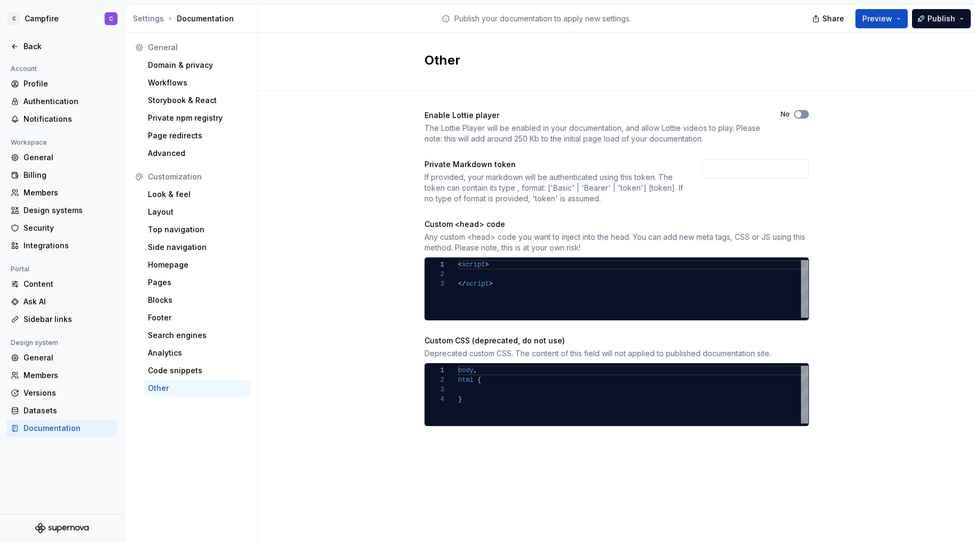
click at [797, 115] on span "button" at bounding box center [798, 114] width 6 height 6
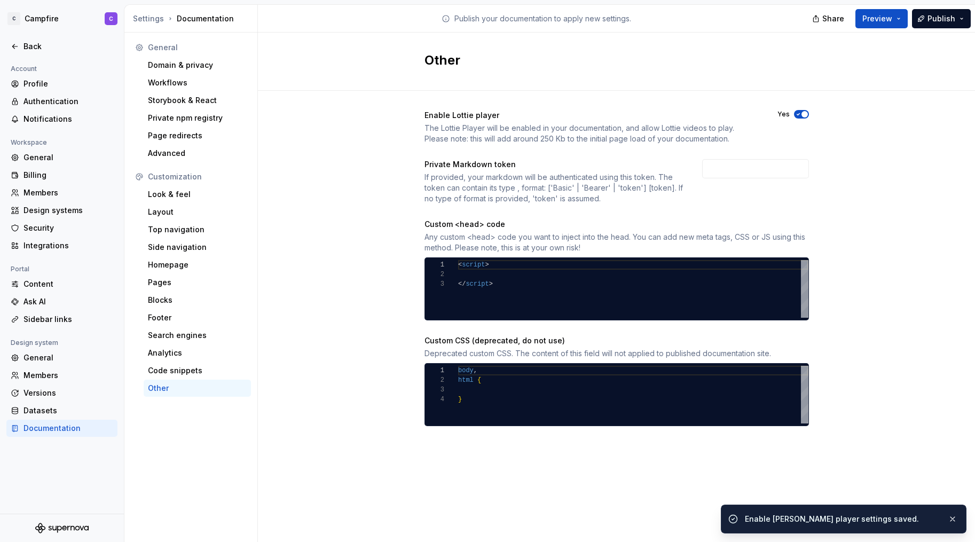
click at [798, 114] on icon "button" at bounding box center [798, 114] width 9 height 6
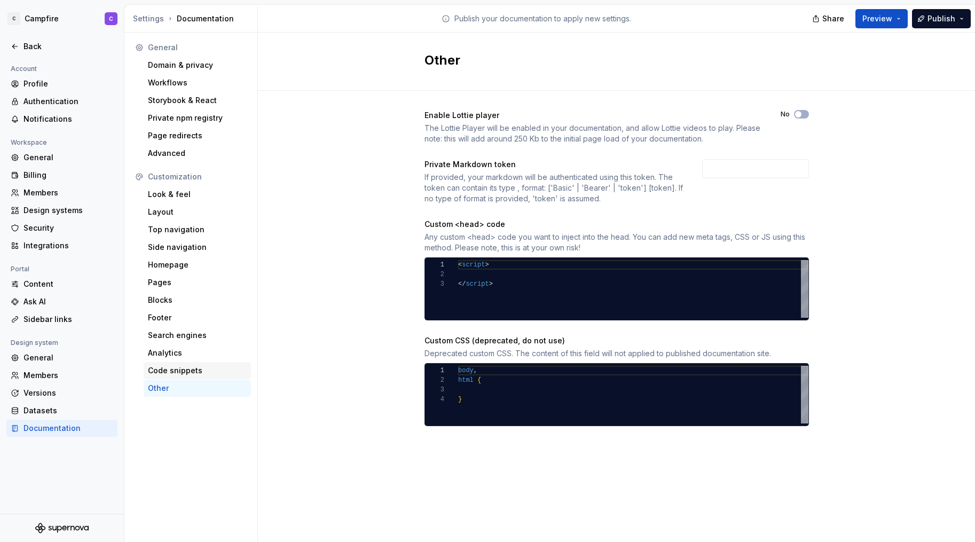
click at [151, 362] on div "Code snippets" at bounding box center [197, 370] width 107 height 17
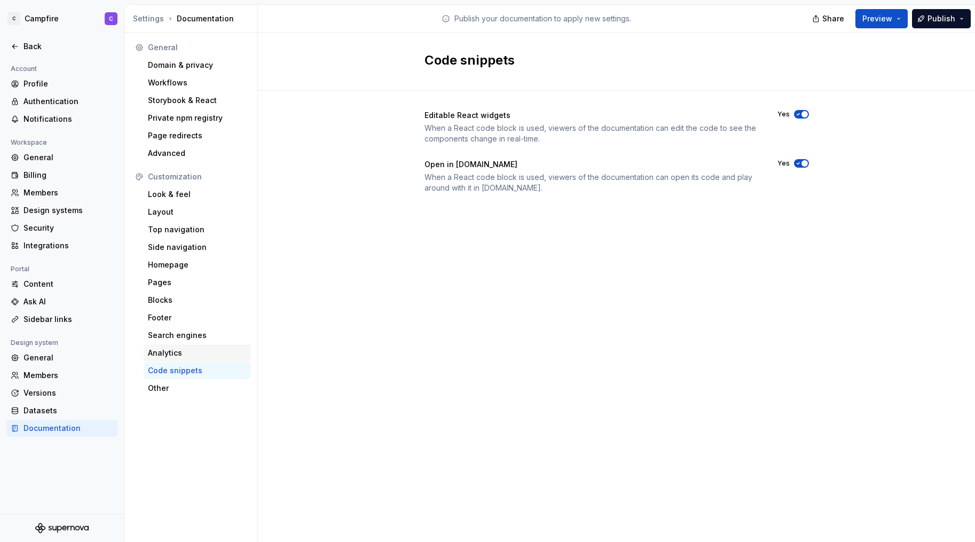
click at [166, 353] on div "Analytics" at bounding box center [197, 353] width 99 height 11
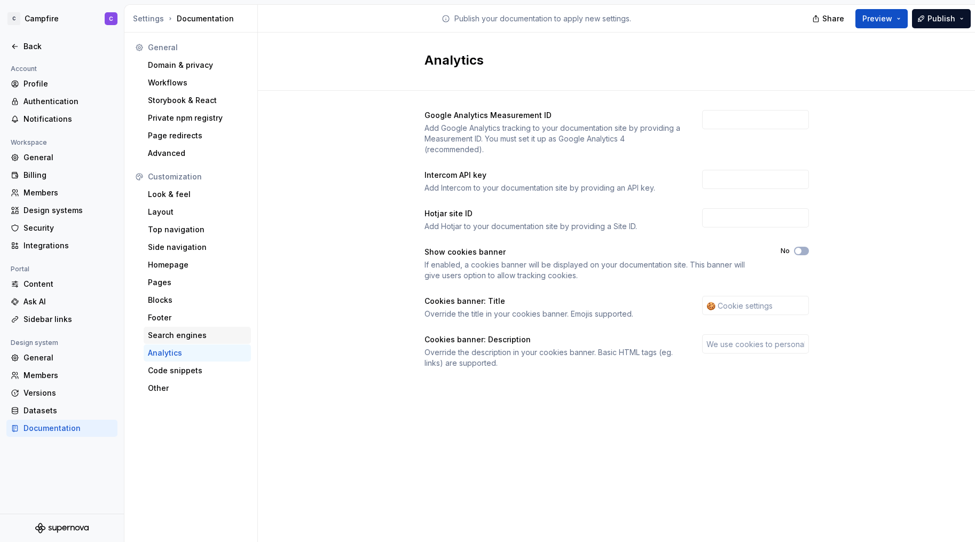
click at [164, 341] on div "Search engines" at bounding box center [197, 335] width 107 height 17
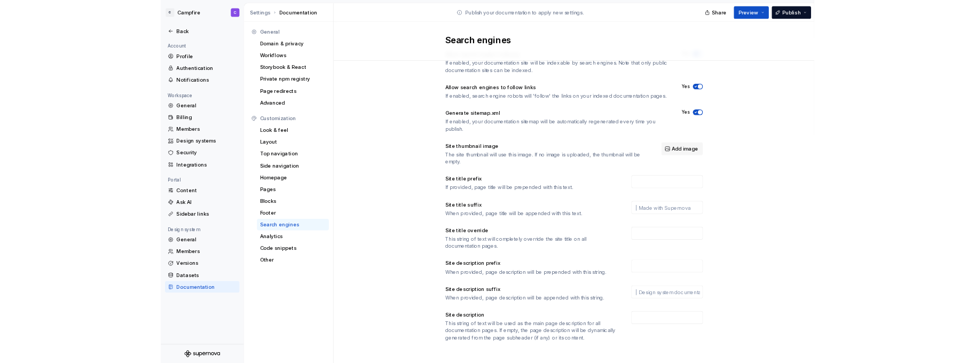
scroll to position [37, 0]
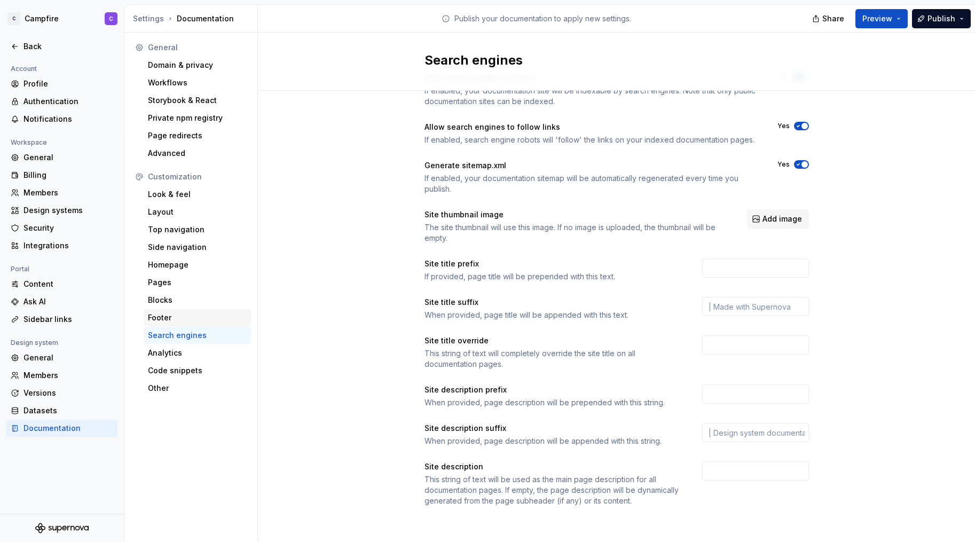
click at [191, 314] on div "Footer" at bounding box center [197, 317] width 99 height 11
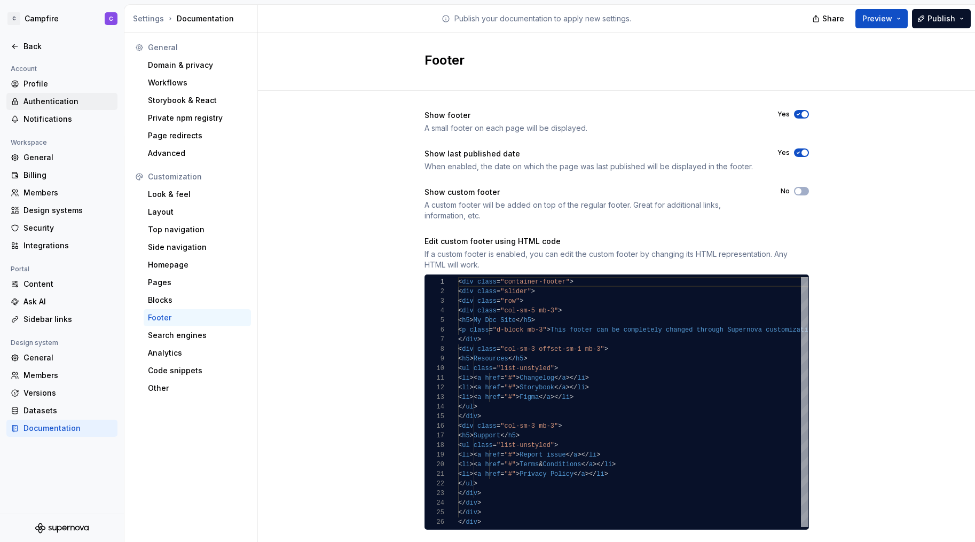
click at [49, 105] on div "Authentication" at bounding box center [68, 101] width 90 height 11
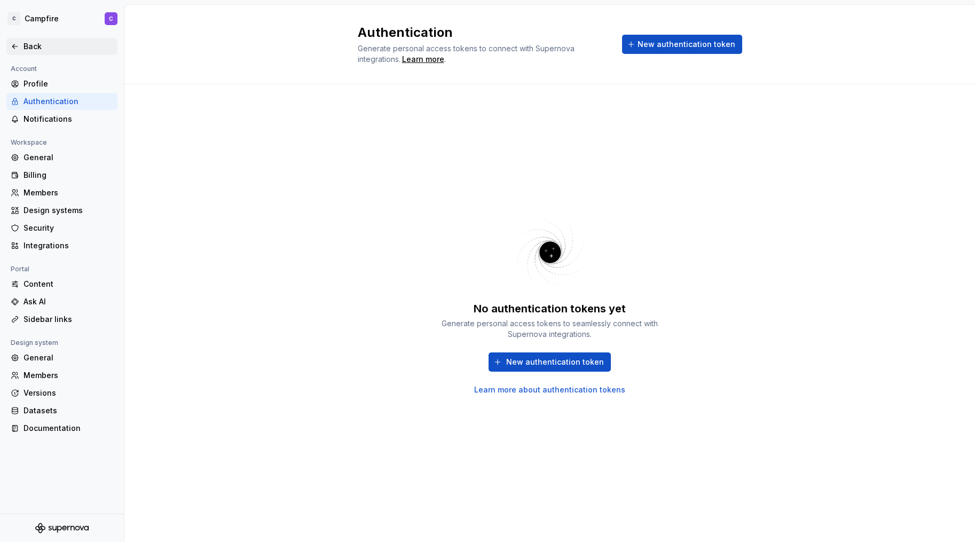
click at [34, 54] on div "Back" at bounding box center [61, 46] width 111 height 17
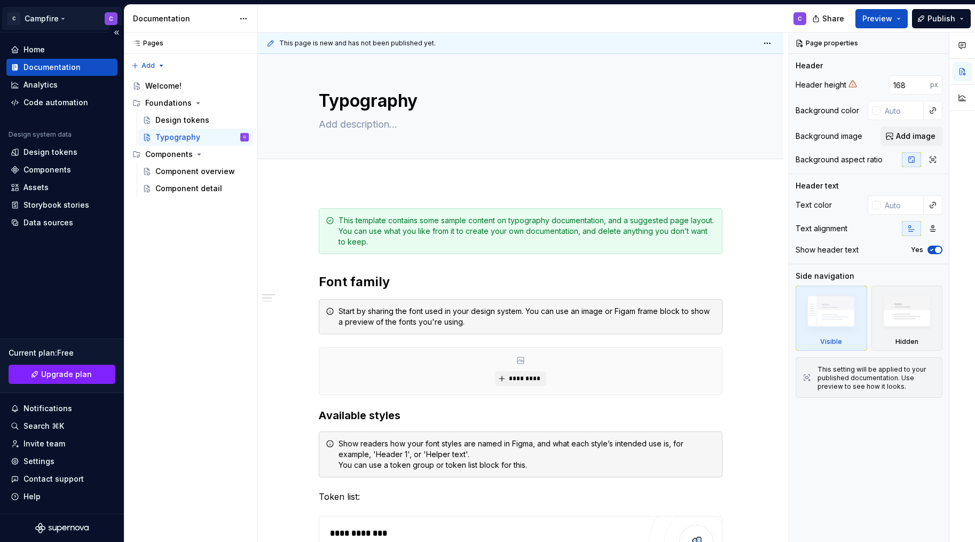
click at [58, 18] on html "C Campfire C Home Documentation Analytics Code automation Design system data De…" at bounding box center [487, 271] width 975 height 542
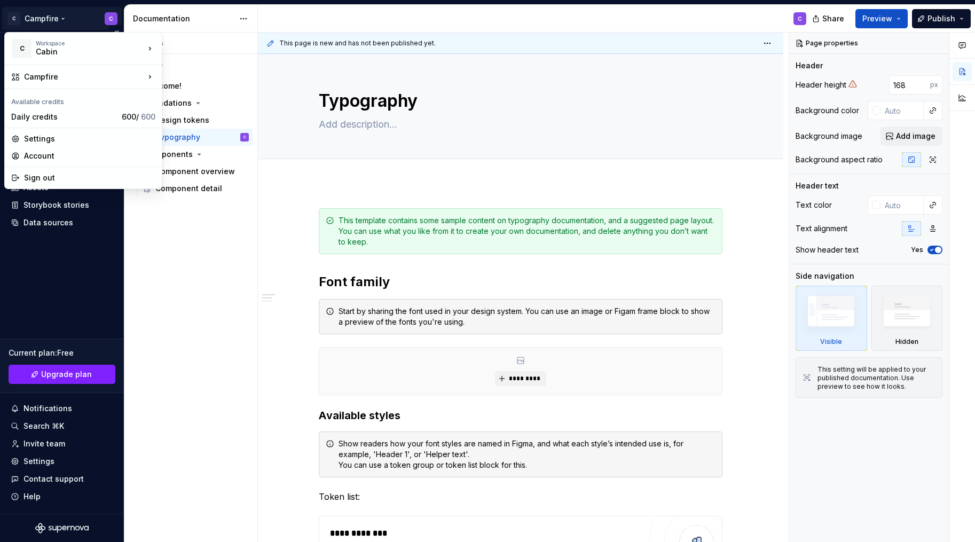
type textarea "*"
click at [69, 43] on div "Workspace" at bounding box center [90, 43] width 109 height 6
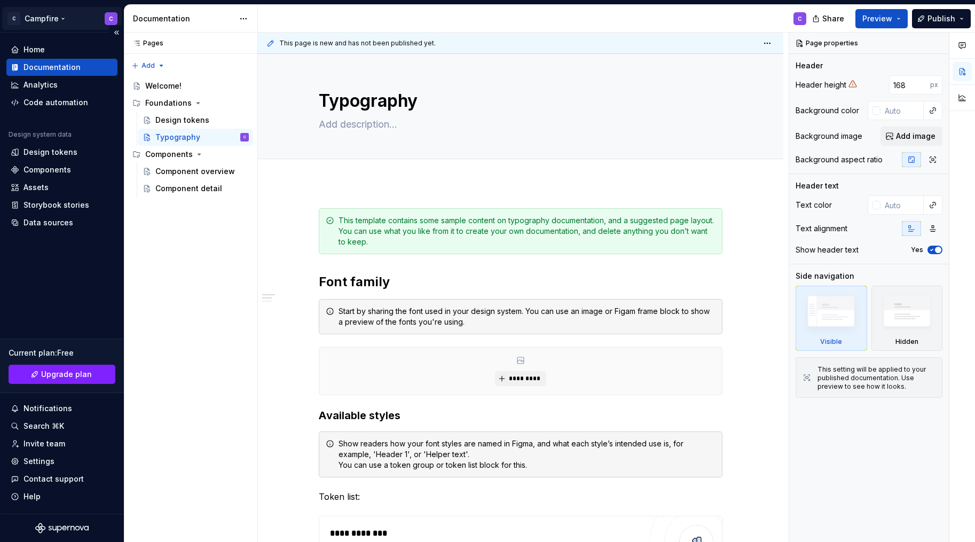
click at [112, 18] on html "C Campfire C Home Documentation Analytics Code automation Design system data De…" at bounding box center [487, 271] width 975 height 542
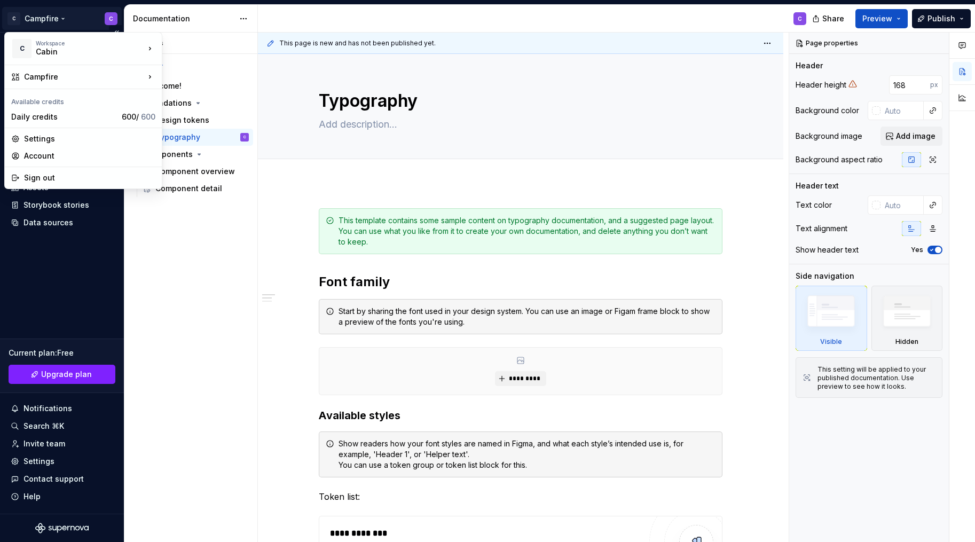
click at [108, 20] on html "C Campfire C Home Documentation Analytics Code automation Design system data De…" at bounding box center [487, 271] width 975 height 542
click at [201, 103] on div "Manage design systems" at bounding box center [234, 101] width 111 height 11
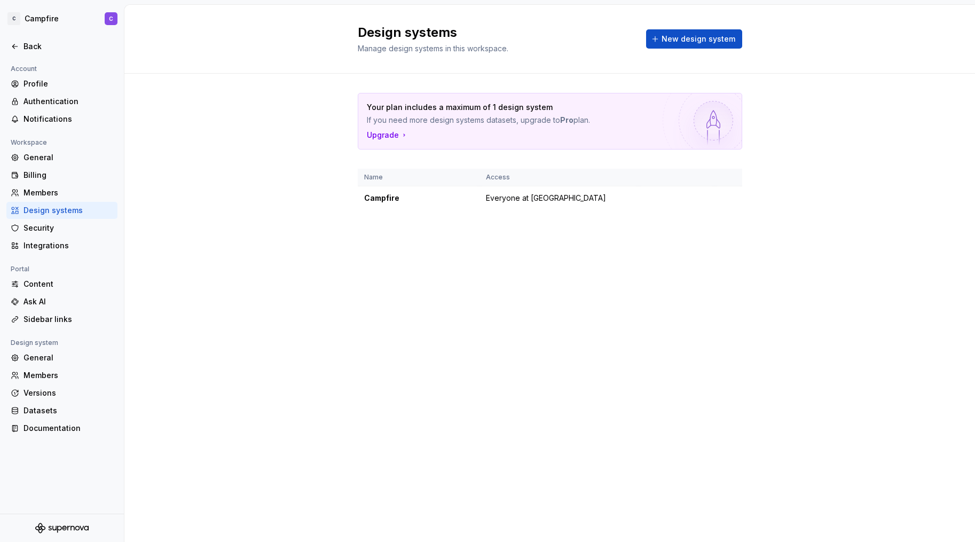
click at [293, 240] on div "Your plan includes a maximum of 1 design system If you need more design systems…" at bounding box center [549, 162] width 851 height 177
click at [386, 199] on div "Campfire" at bounding box center [418, 198] width 109 height 11
click at [730, 199] on html "C Campfire C Back Account Profile Authentication Notifications Workspace Genera…" at bounding box center [487, 271] width 975 height 542
click at [640, 241] on html "C Campfire C Back Account Profile Authentication Notifications Workspace Genera…" at bounding box center [487, 271] width 975 height 542
click at [676, 37] on span "New design system" at bounding box center [699, 39] width 74 height 11
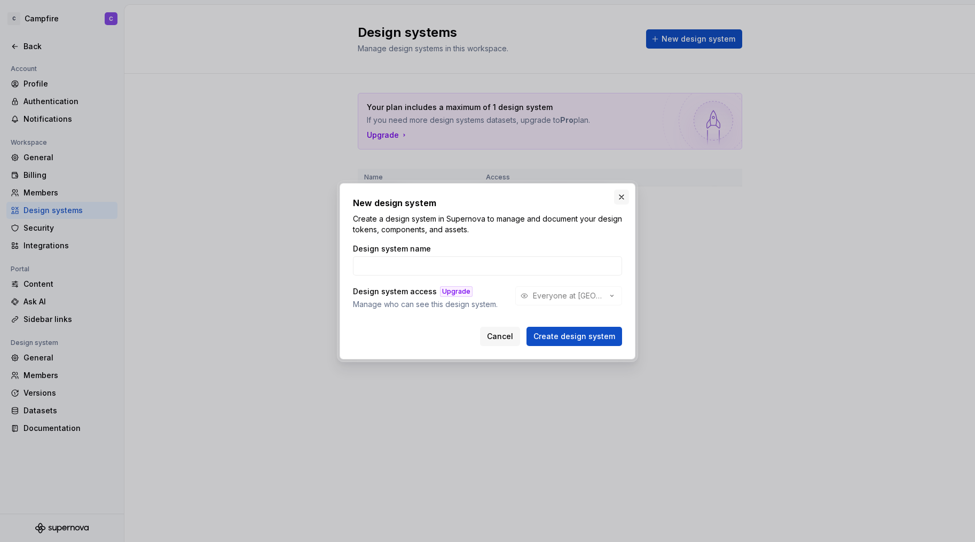
click at [620, 199] on button "button" at bounding box center [621, 197] width 15 height 15
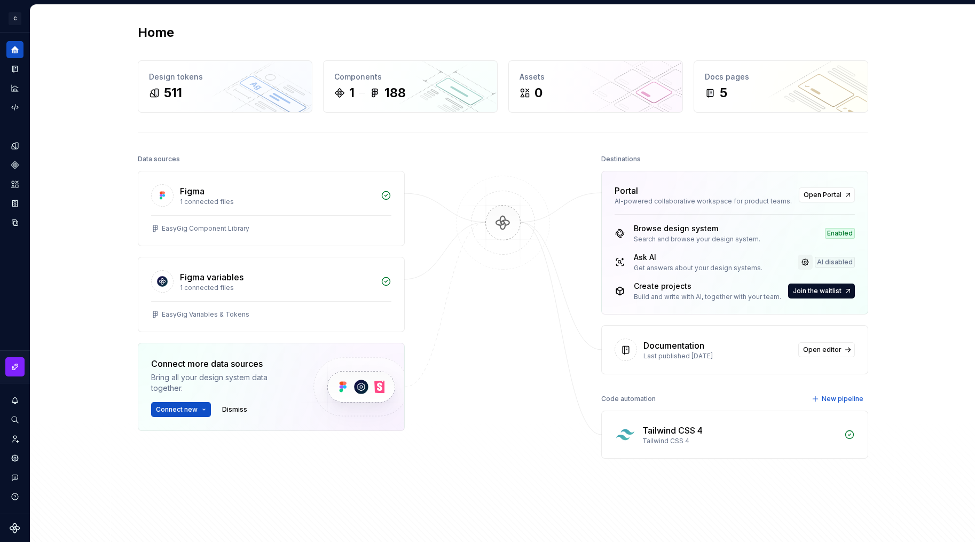
click at [810, 262] on link at bounding box center [805, 262] width 15 height 15
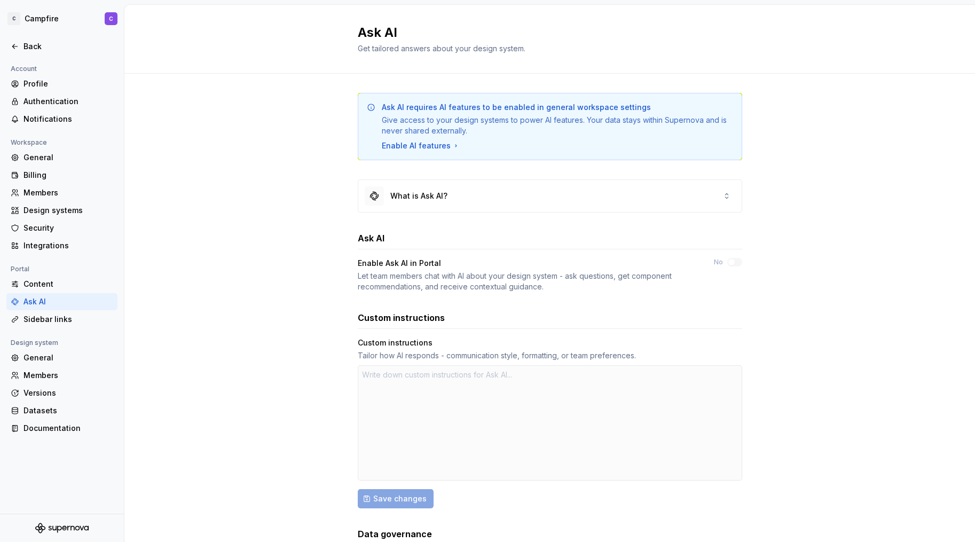
type textarea "*"
